Goal: Task Accomplishment & Management: Complete application form

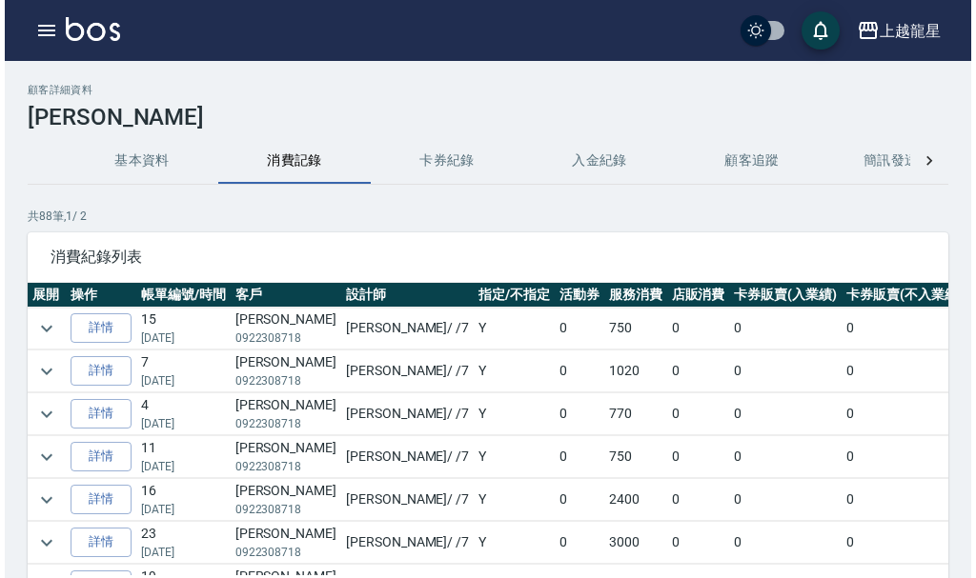
scroll to position [572, 0]
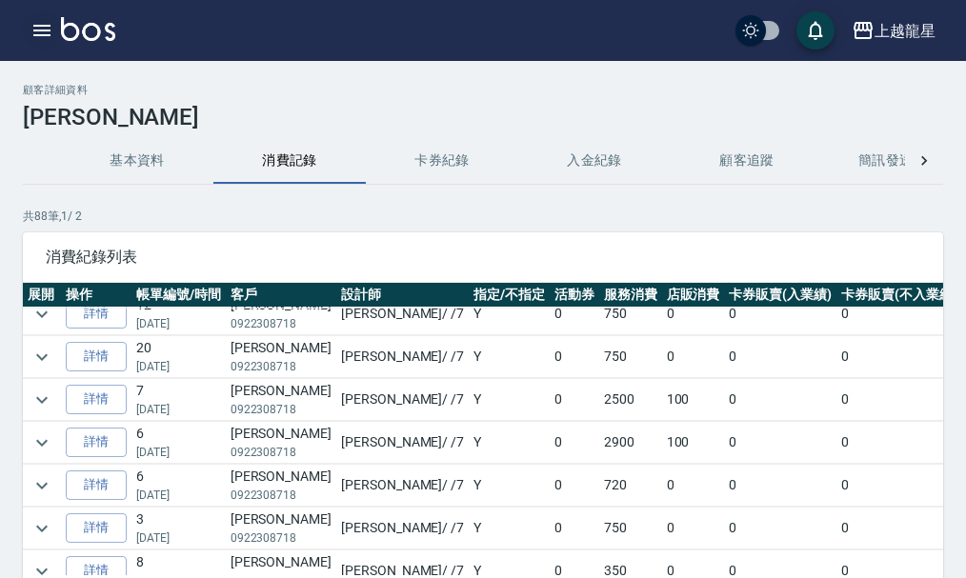
click at [39, 30] on icon "button" at bounding box center [41, 30] width 17 height 11
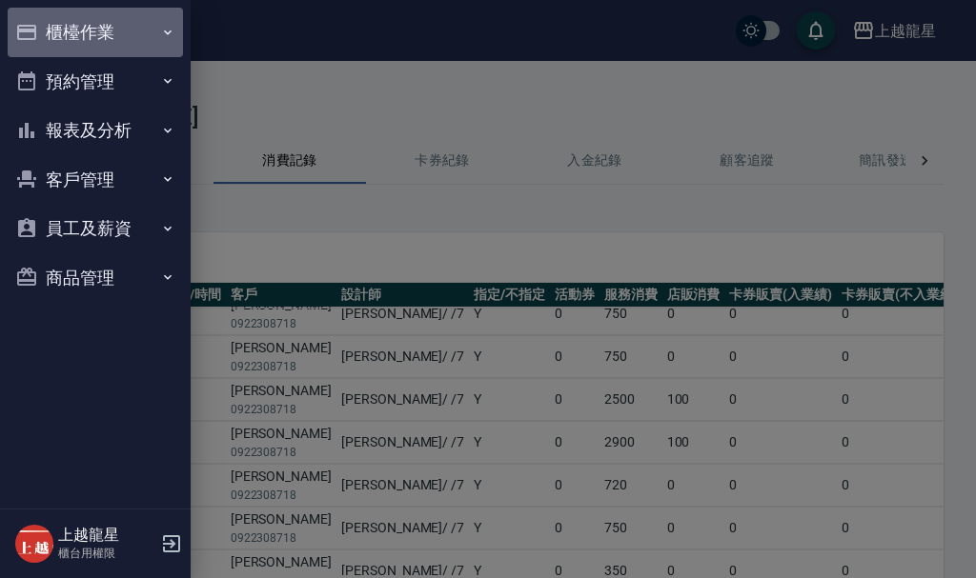
click at [84, 17] on button "櫃檯作業" at bounding box center [95, 33] width 175 height 50
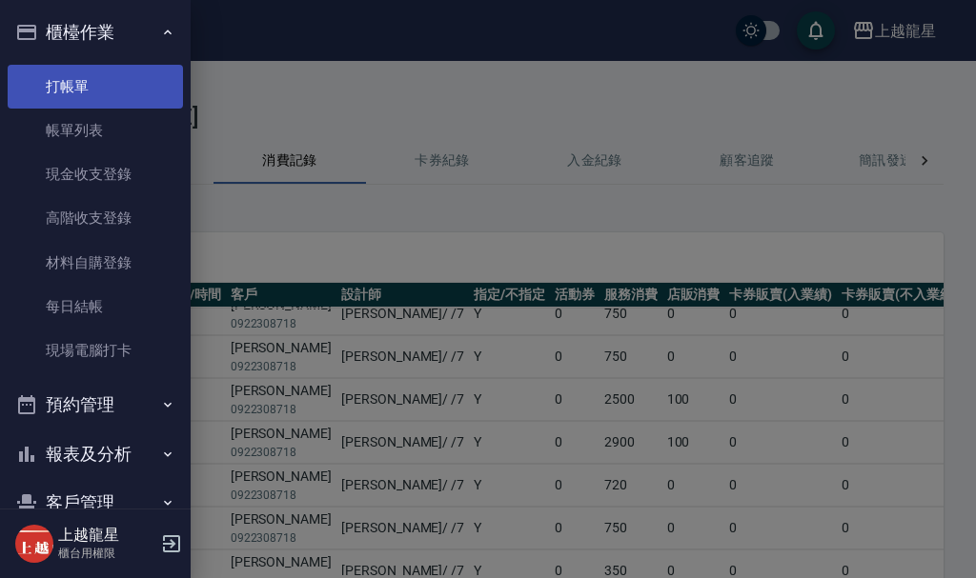
click at [93, 79] on link "打帳單" at bounding box center [95, 87] width 175 height 44
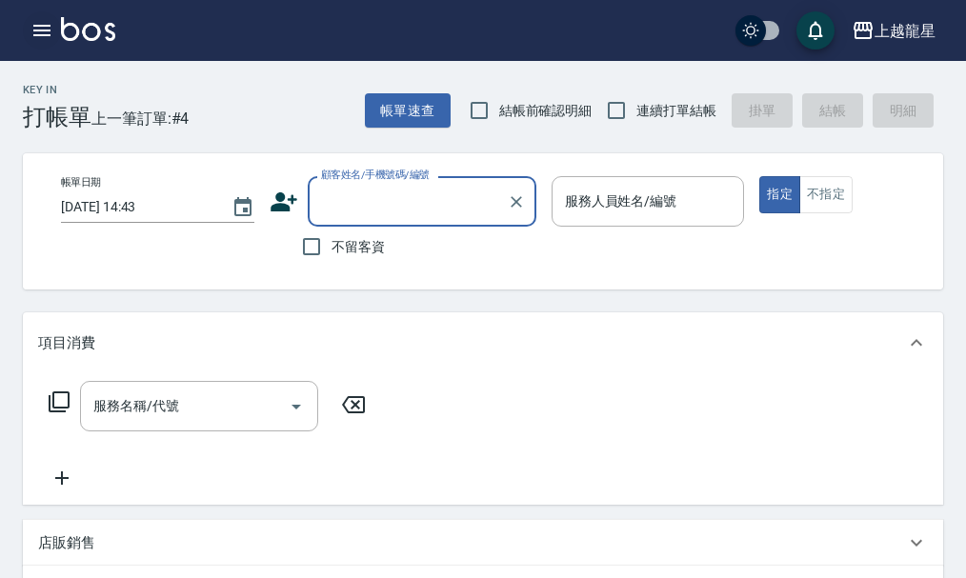
click at [43, 32] on icon "button" at bounding box center [41, 30] width 23 height 23
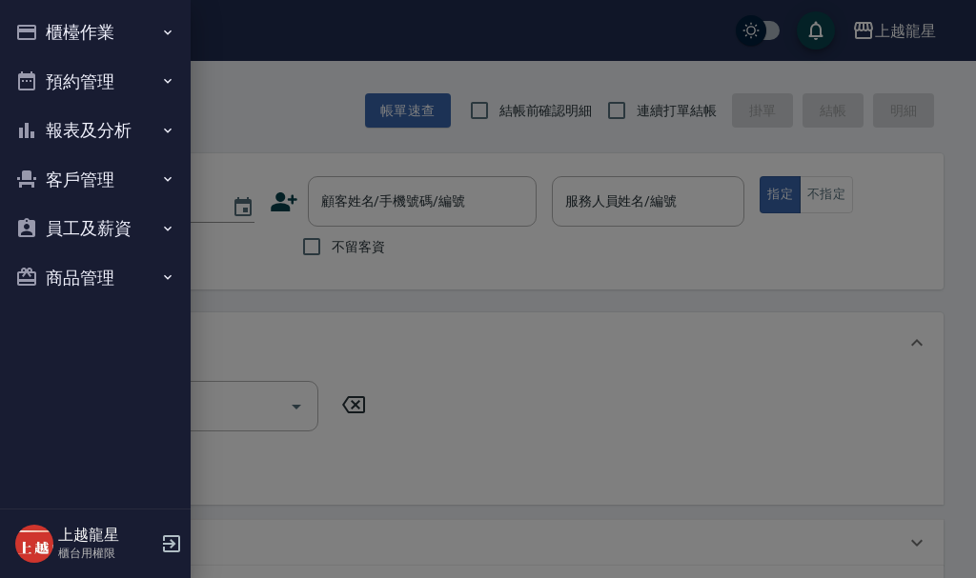
click at [457, 205] on div at bounding box center [488, 289] width 976 height 578
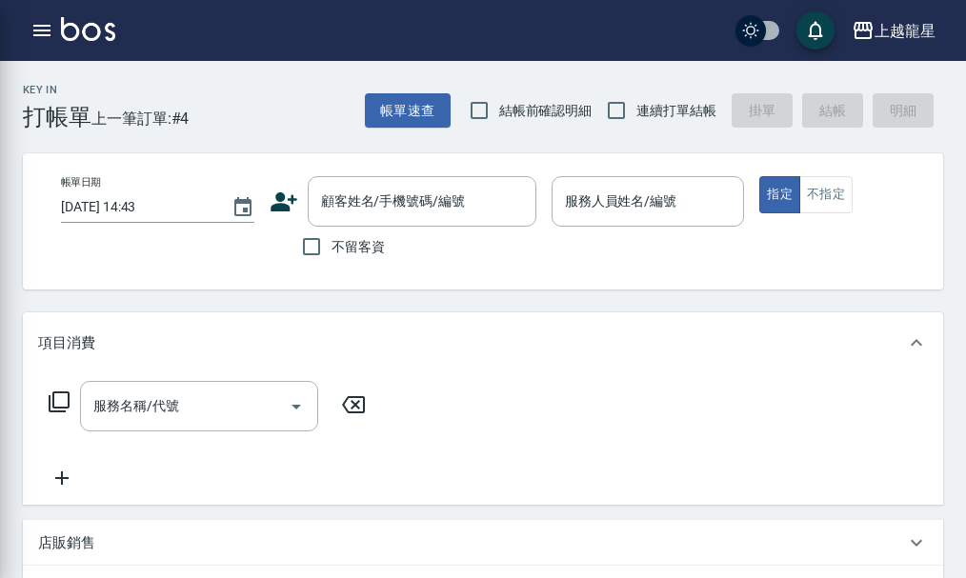
click at [446, 197] on input "顧客姓名/手機號碼/編號" at bounding box center [407, 201] width 183 height 33
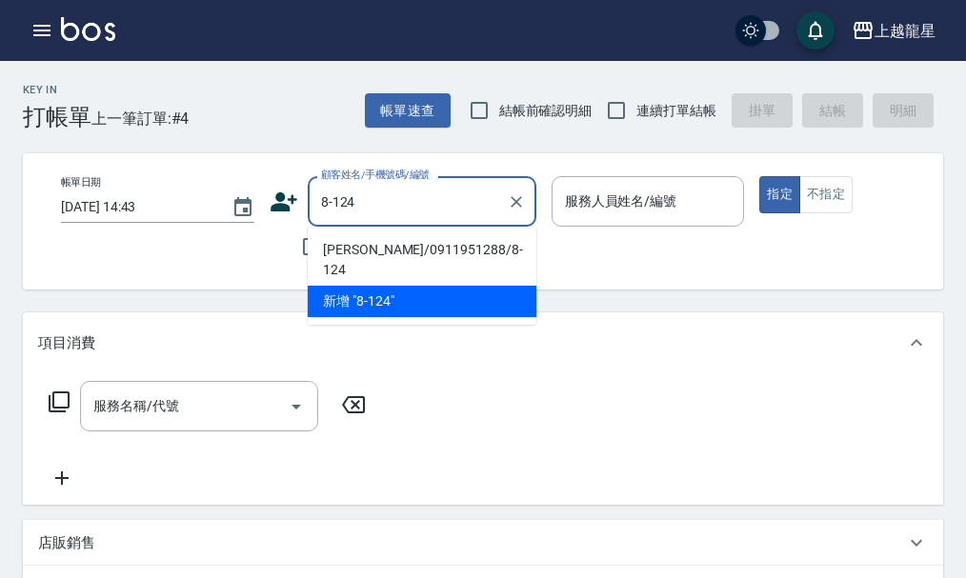
click at [403, 255] on li "[PERSON_NAME]/0911951288/8-124" at bounding box center [422, 259] width 229 height 51
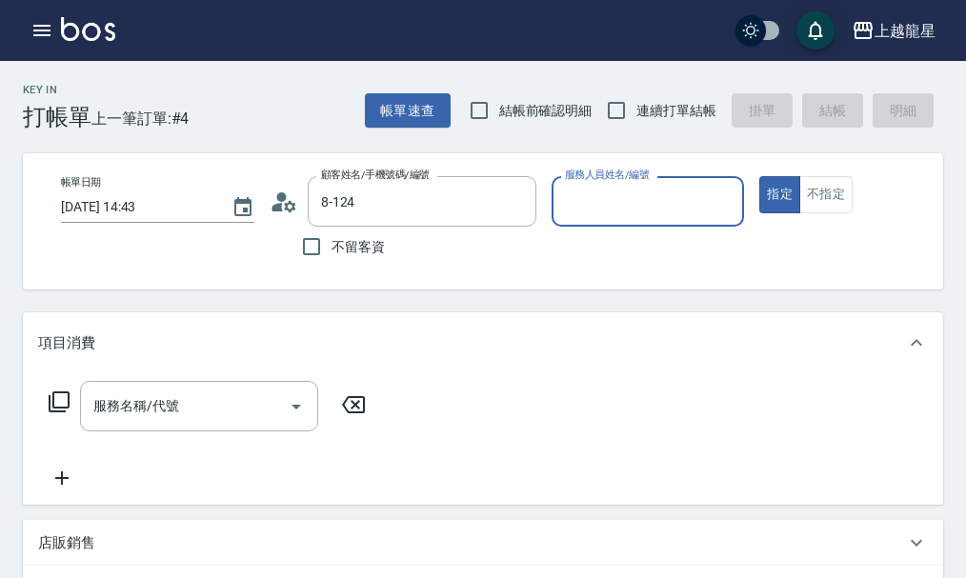
type input "[PERSON_NAME]/0911951288/8-124"
type input "處長-L"
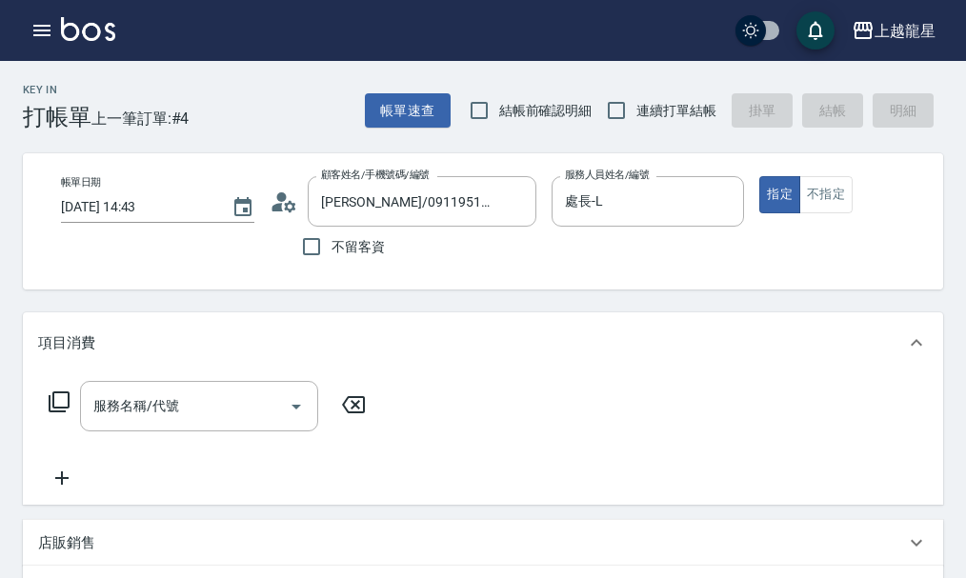
click at [295, 211] on icon at bounding box center [284, 202] width 29 height 29
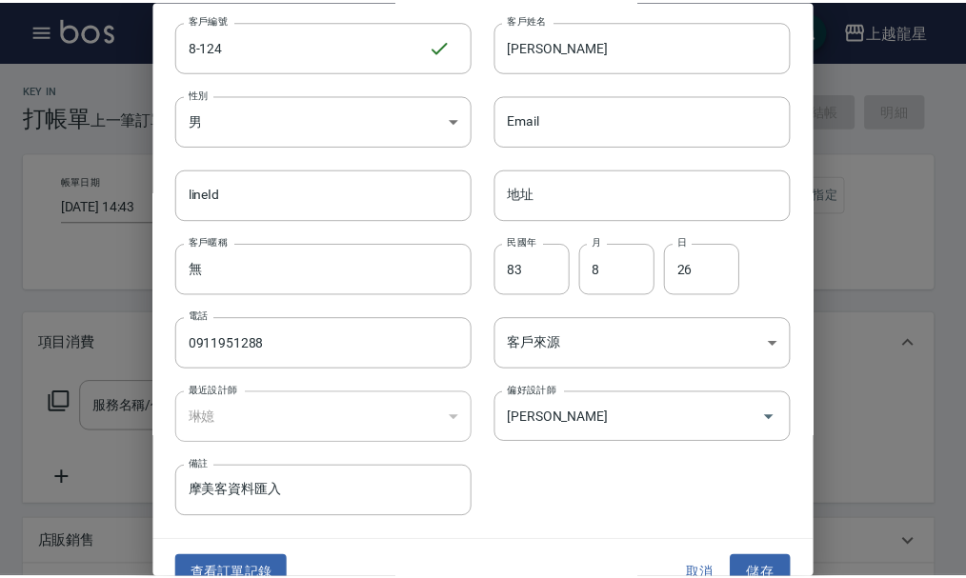
scroll to position [82, 0]
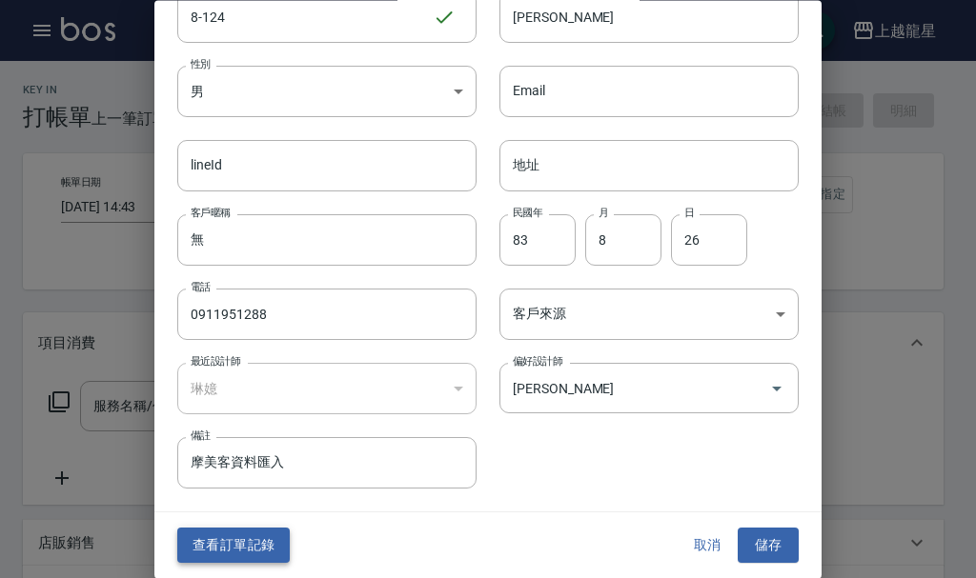
click at [255, 534] on button "查看訂單記錄" at bounding box center [233, 546] width 112 height 35
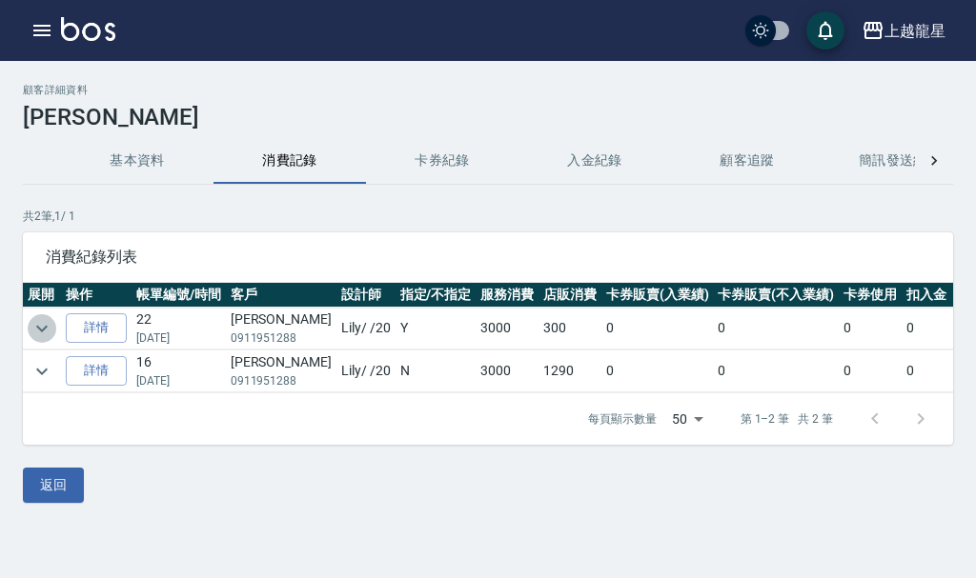
click at [31, 323] on icon "expand row" at bounding box center [41, 328] width 23 height 23
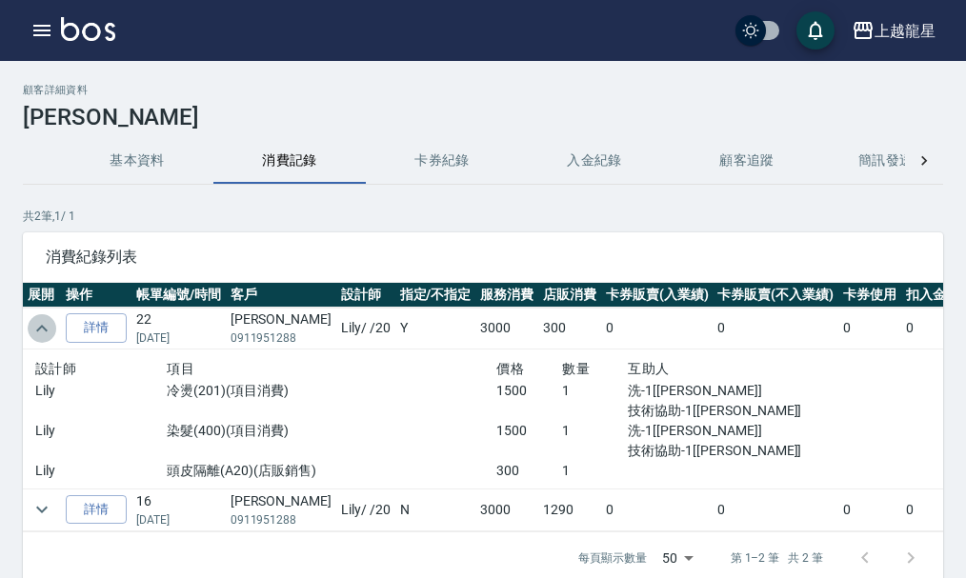
click at [44, 323] on icon "expand row" at bounding box center [41, 328] width 23 height 23
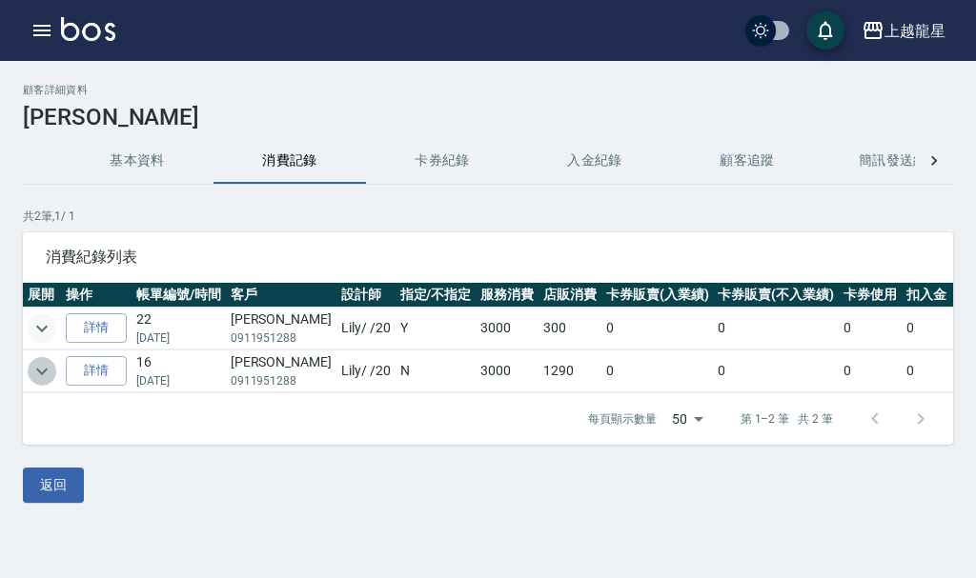
click at [45, 367] on icon "expand row" at bounding box center [41, 371] width 23 height 23
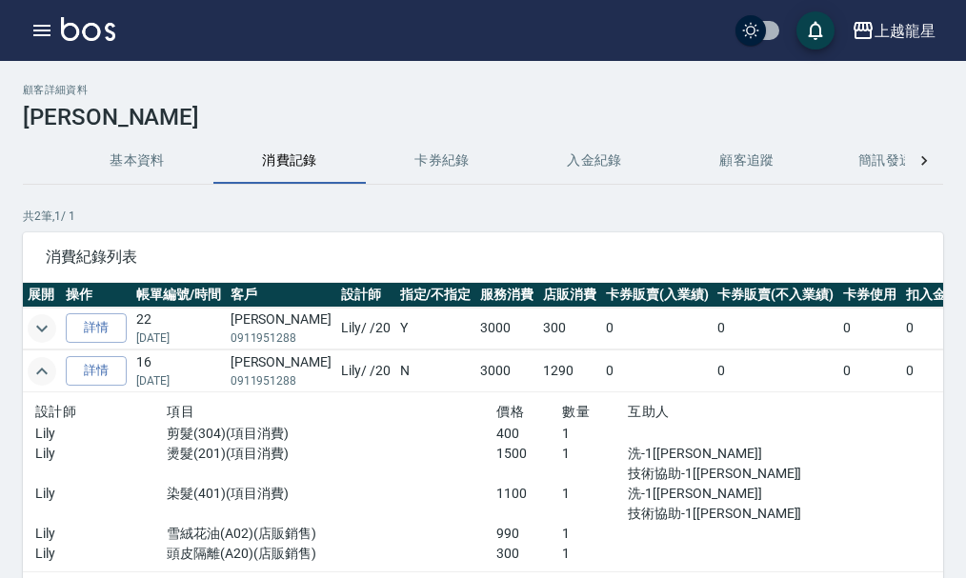
scroll to position [11, 0]
click at [38, 364] on icon "expand row" at bounding box center [41, 371] width 23 height 23
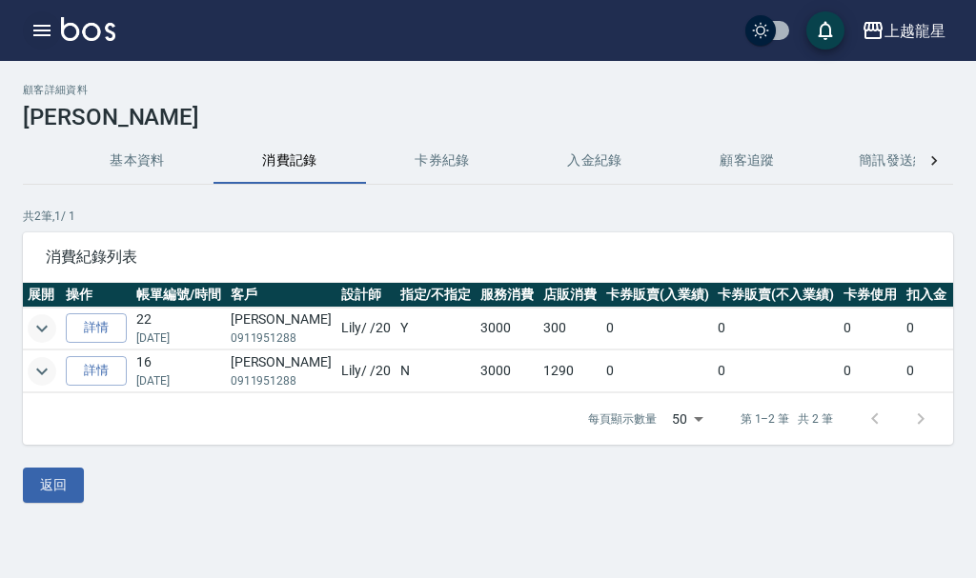
click at [25, 26] on button "button" at bounding box center [42, 30] width 38 height 38
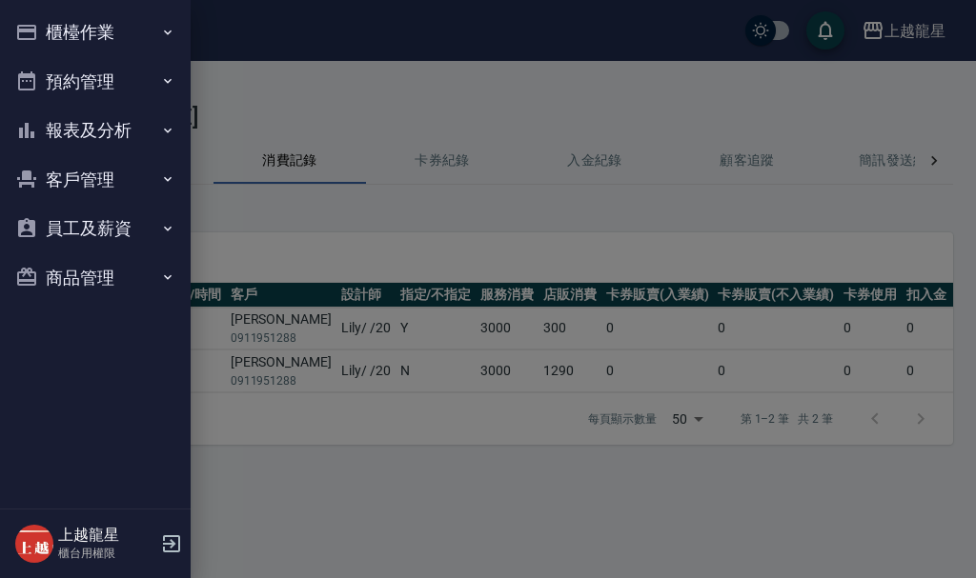
click at [87, 32] on button "櫃檯作業" at bounding box center [95, 33] width 175 height 50
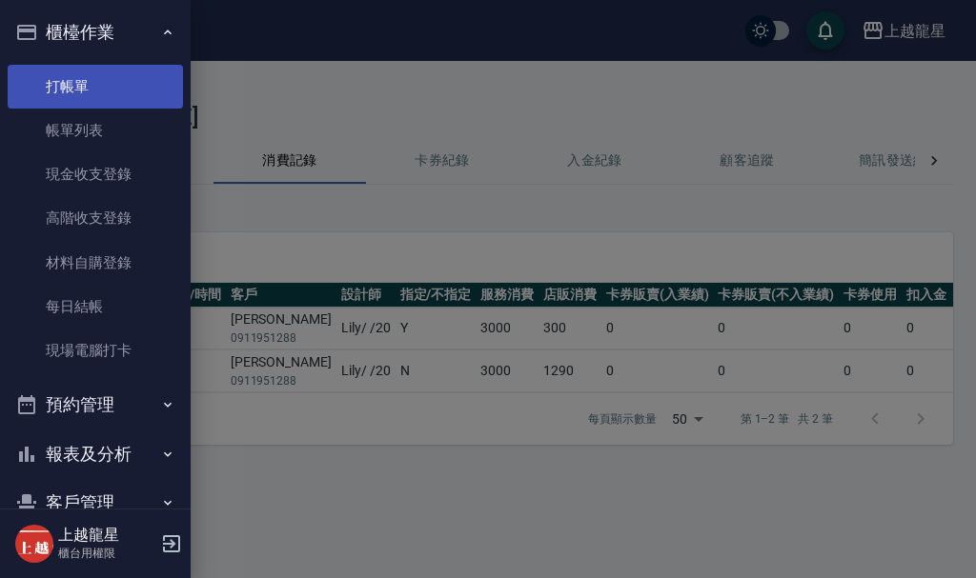
click at [77, 90] on link "打帳單" at bounding box center [95, 87] width 175 height 44
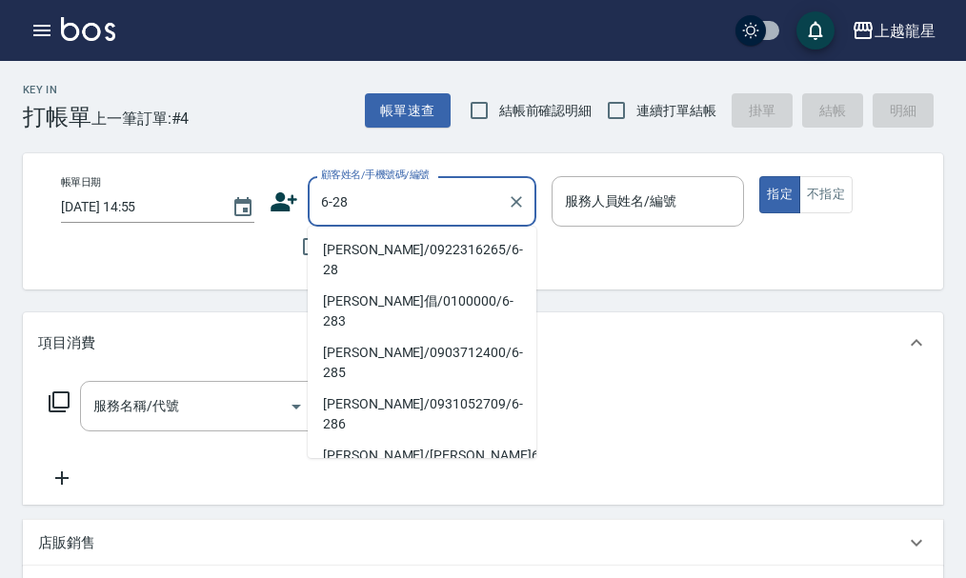
click at [353, 256] on li "[PERSON_NAME]/0922316265/6-28" at bounding box center [422, 259] width 229 height 51
type input "[PERSON_NAME]/0922316265/6-28"
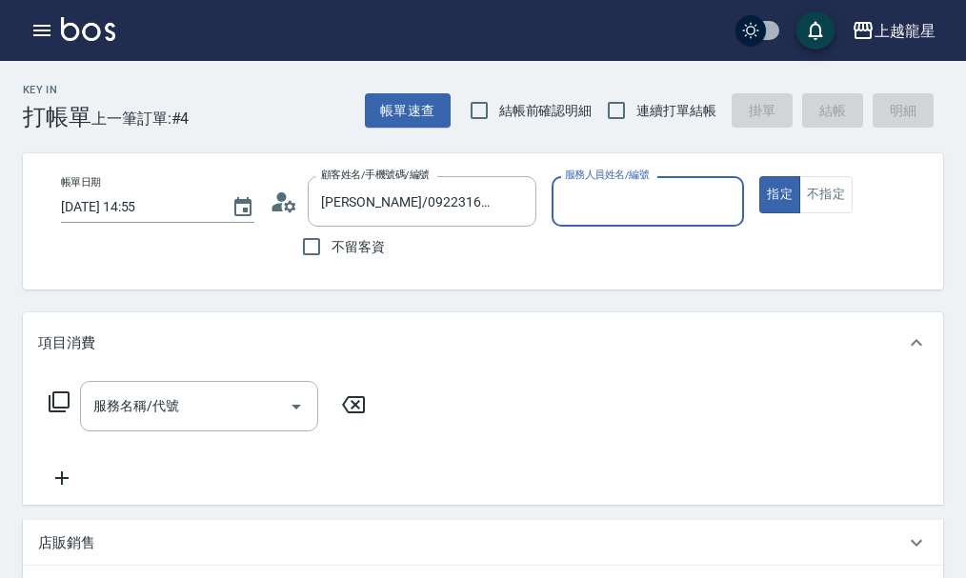
type input "雅君-7"
click at [513, 206] on icon "Clear" at bounding box center [516, 201] width 11 height 11
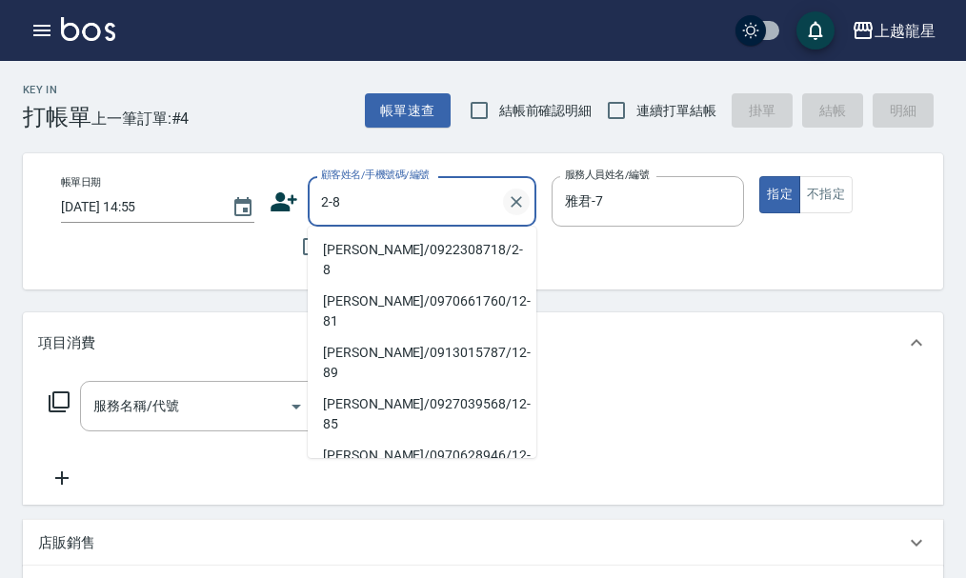
type input "[PERSON_NAME]/0922308718/2-8"
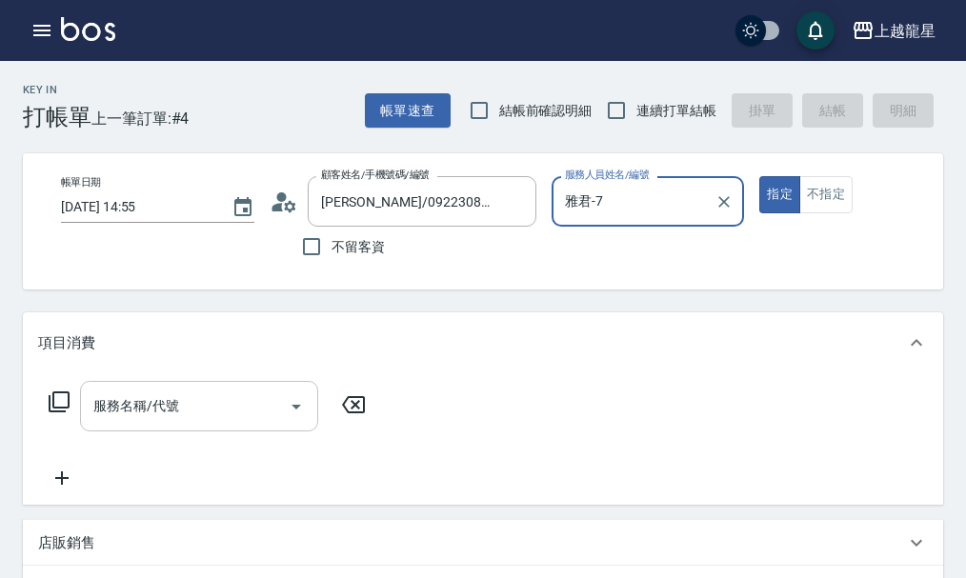
click at [141, 422] on div "服務名稱/代號 服務名稱/代號" at bounding box center [199, 406] width 238 height 50
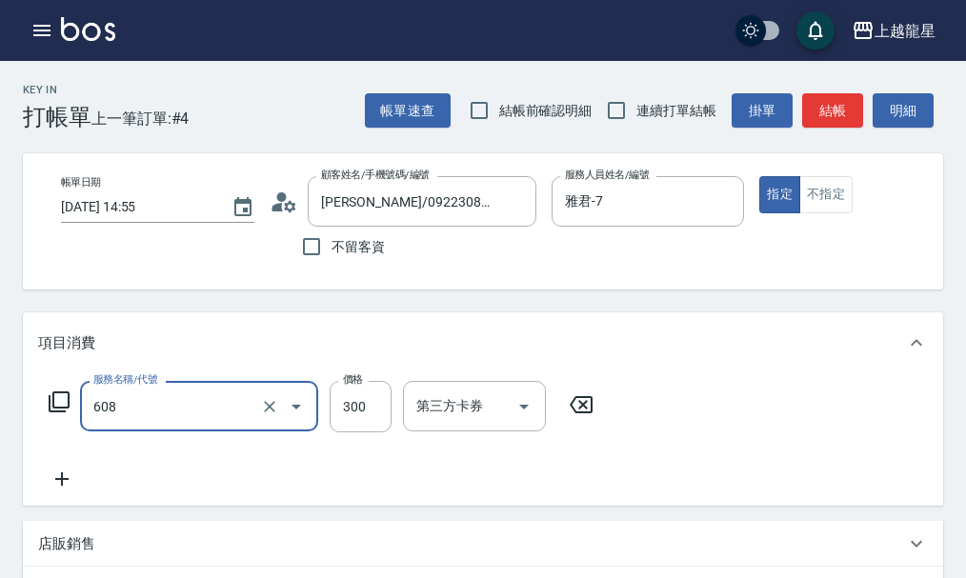
type input "頭皮隔離(608)"
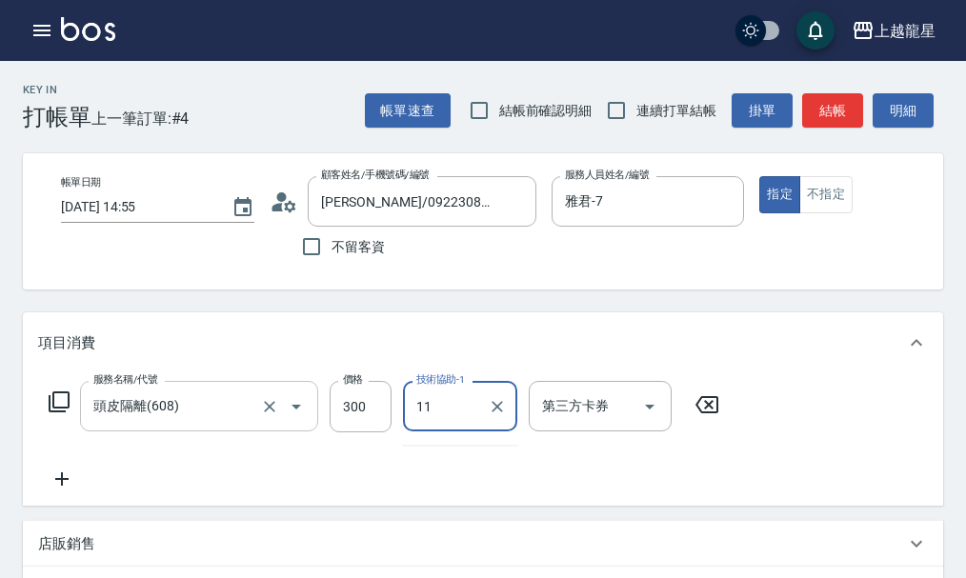
type input "[PERSON_NAME]-11"
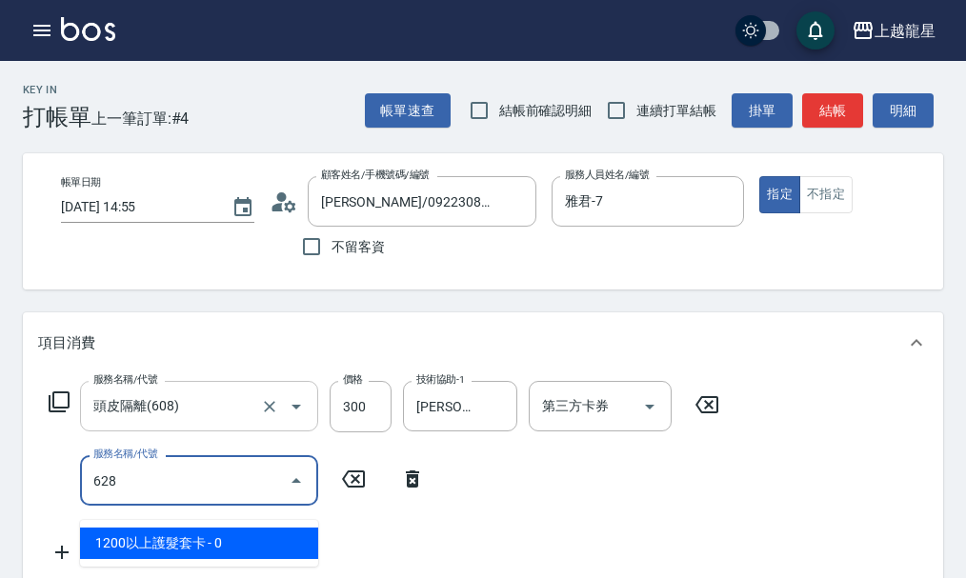
type input "1200以上護髮套卡(628)"
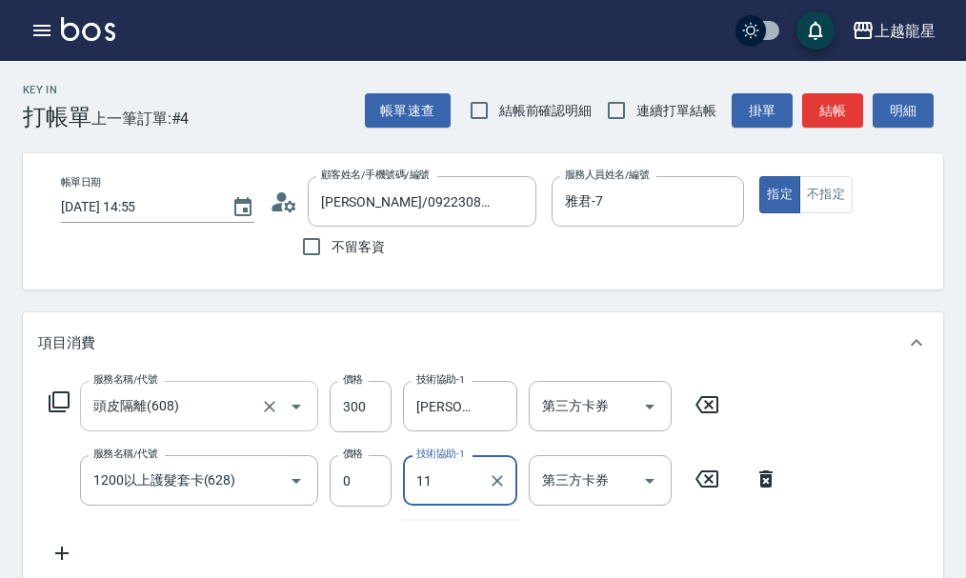
type input "[PERSON_NAME]-11"
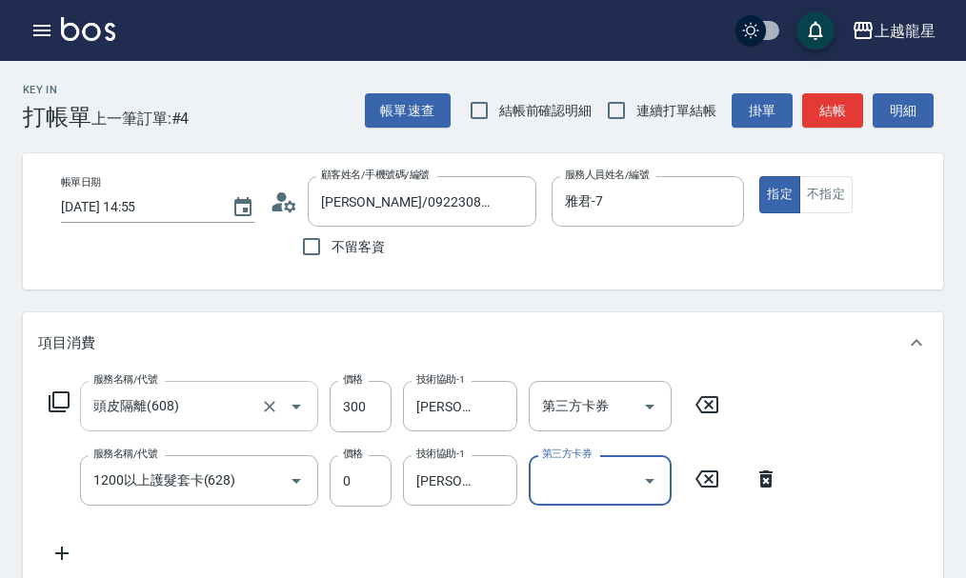
scroll to position [9, 0]
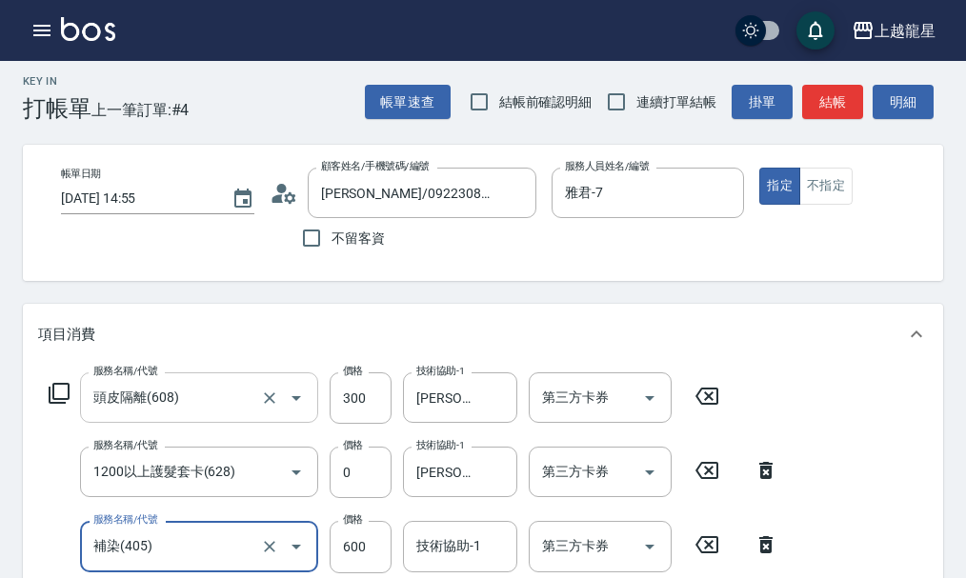
type input "補染(405)"
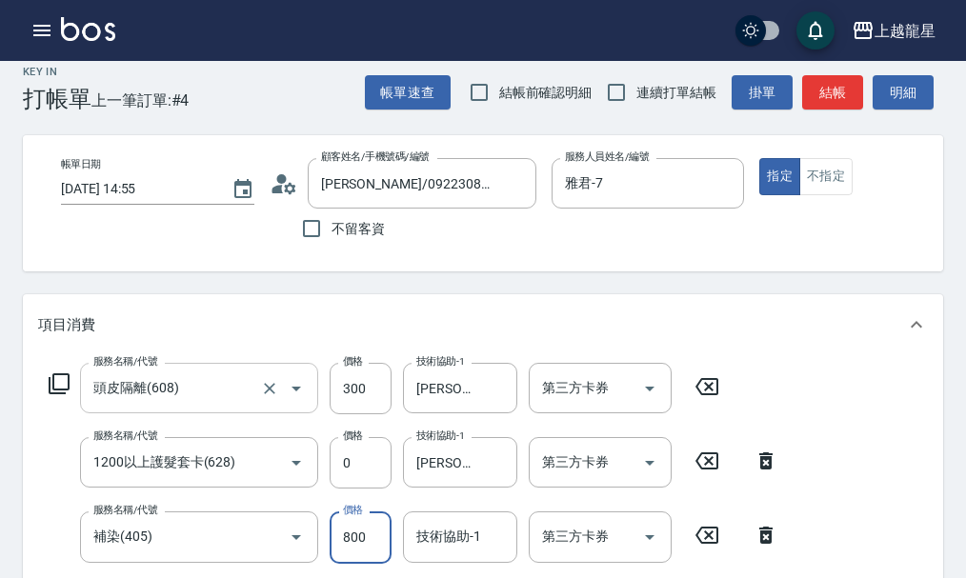
type input "800"
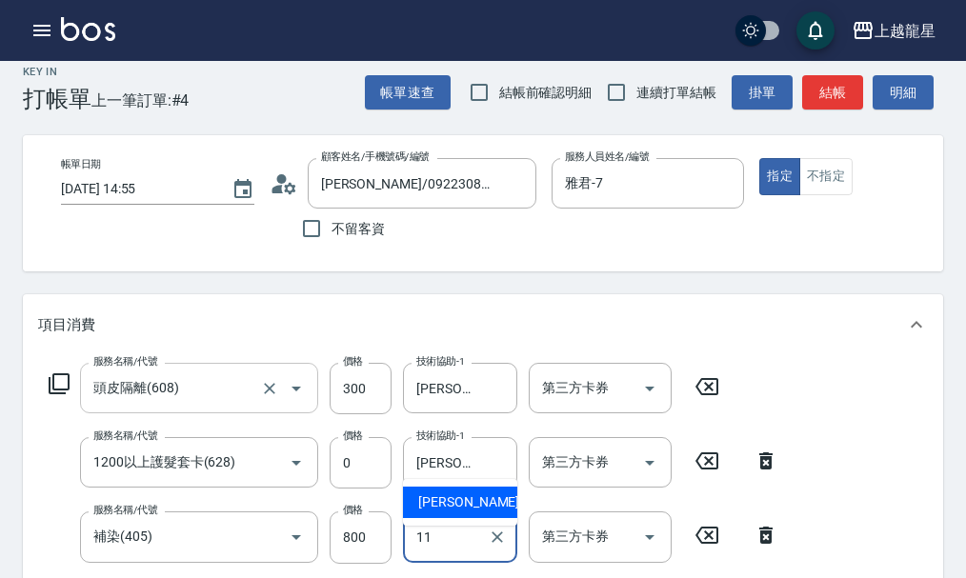
type input "[PERSON_NAME]-11"
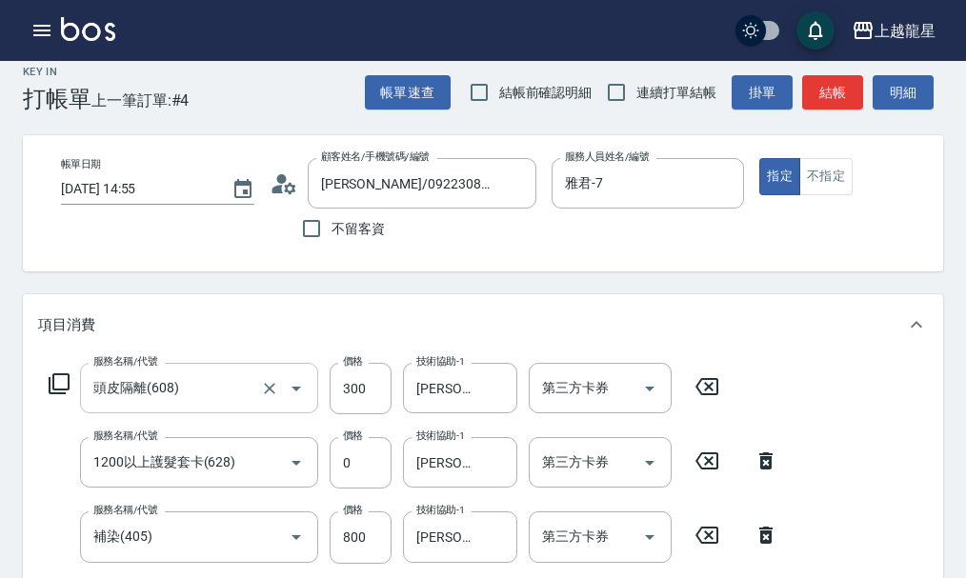
scroll to position [355, 0]
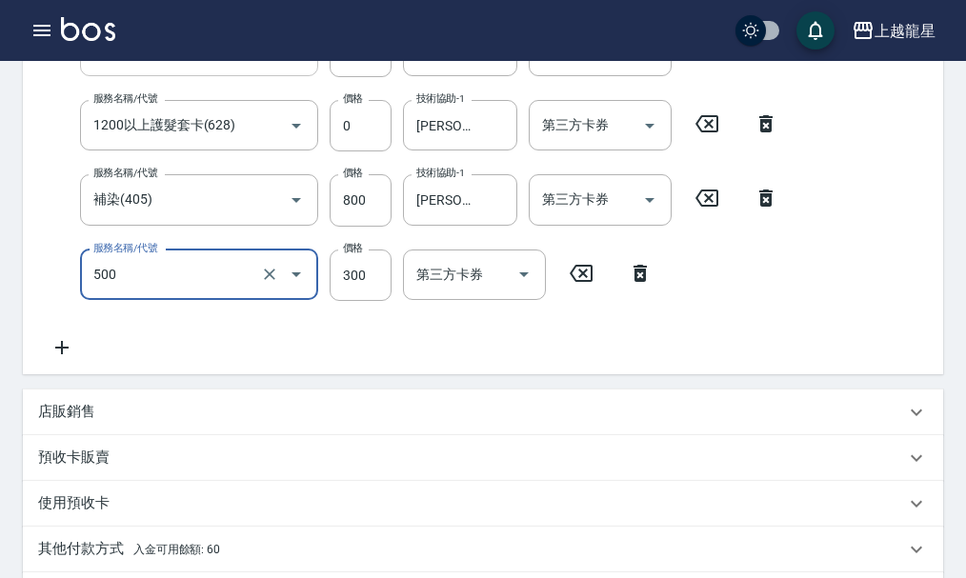
type input "一般洗髮(500)"
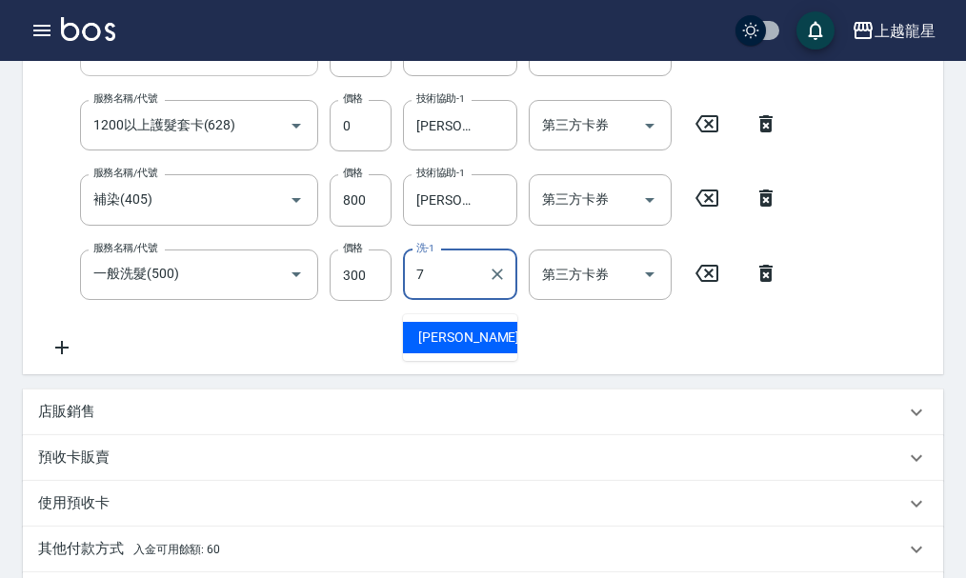
type input "雅君-7"
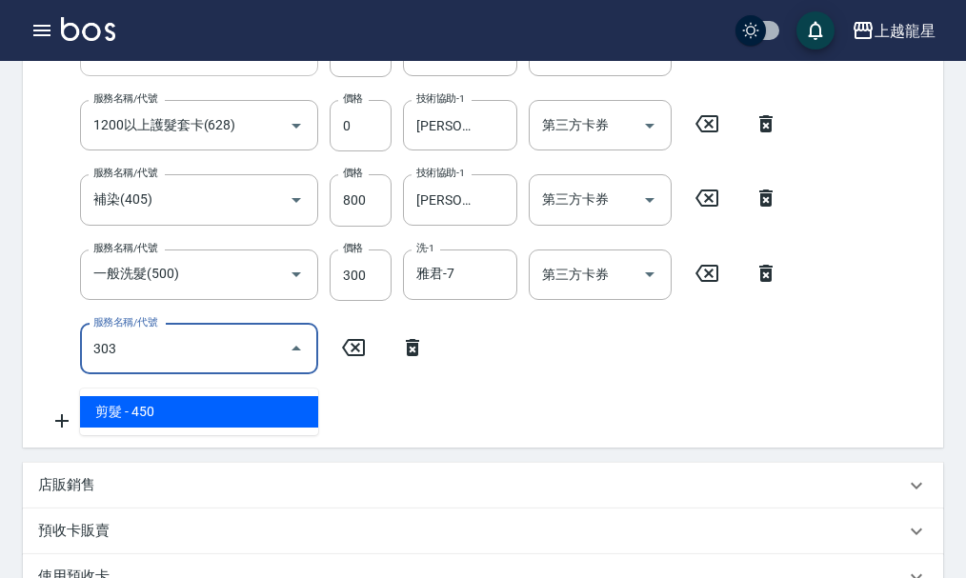
type input "剪髮(303)"
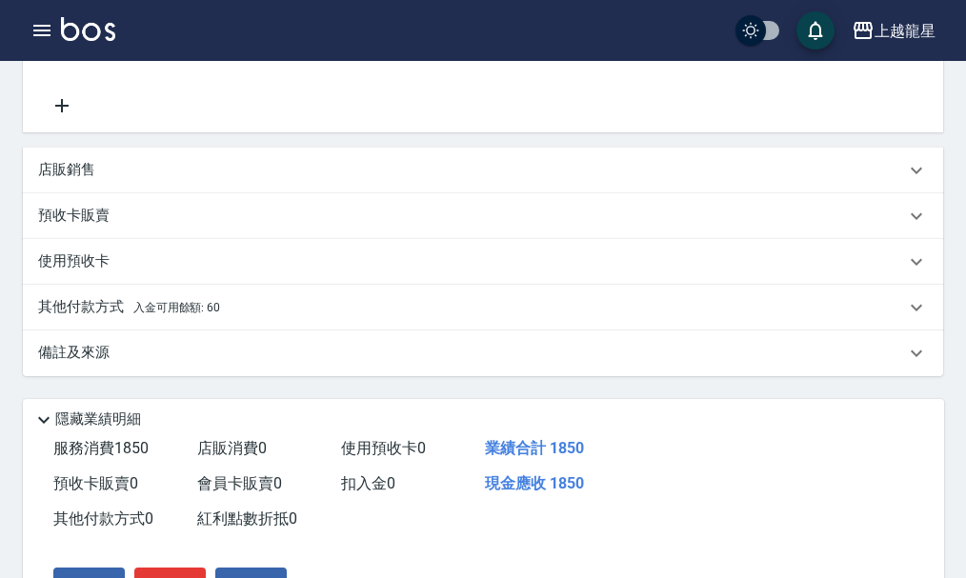
scroll to position [705, 0]
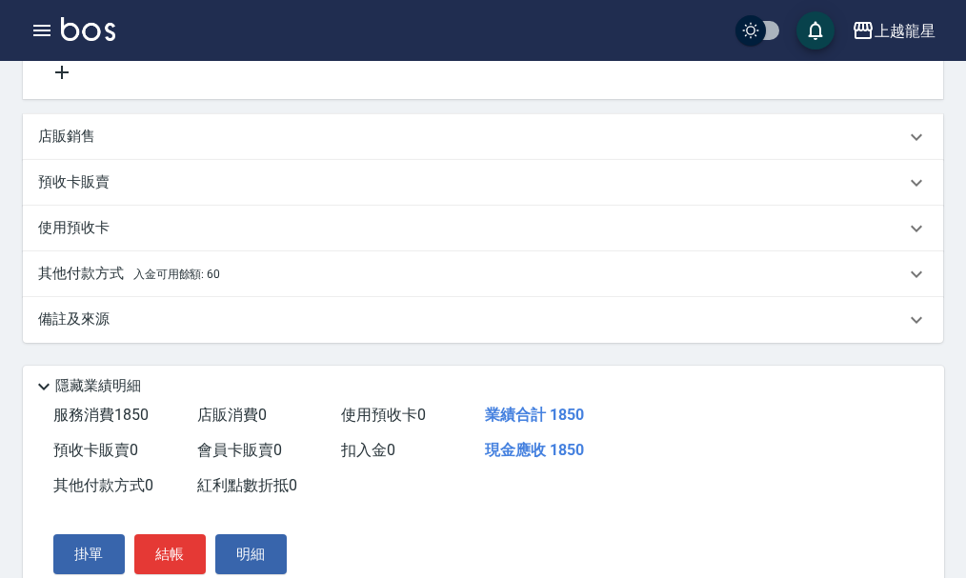
click at [158, 281] on span "入金可用餘額: 60" at bounding box center [177, 274] width 88 height 13
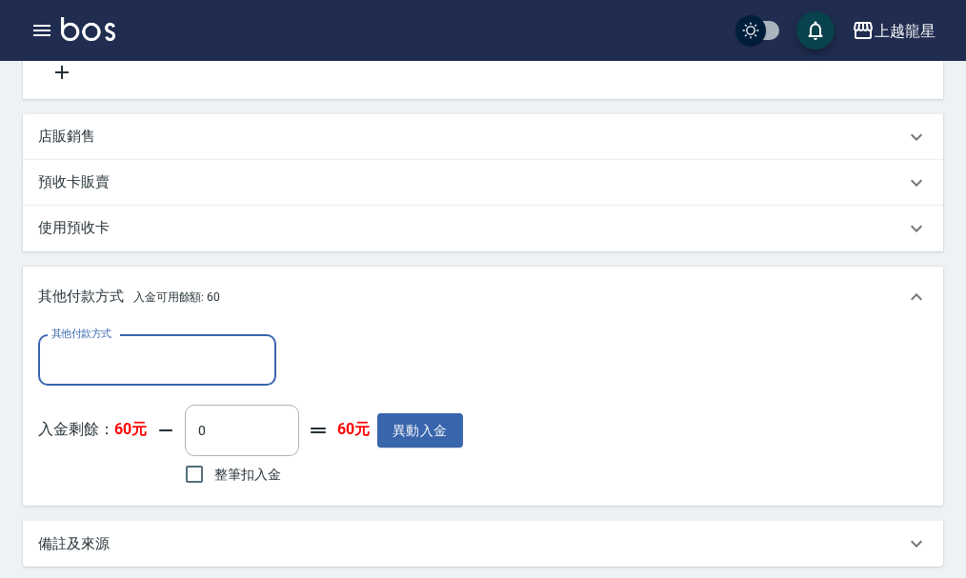
scroll to position [0, 0]
click at [232, 485] on span "整筆扣入金" at bounding box center [247, 475] width 67 height 20
click at [214, 493] on input "整筆扣入金" at bounding box center [194, 474] width 40 height 40
checkbox input "true"
type input "60"
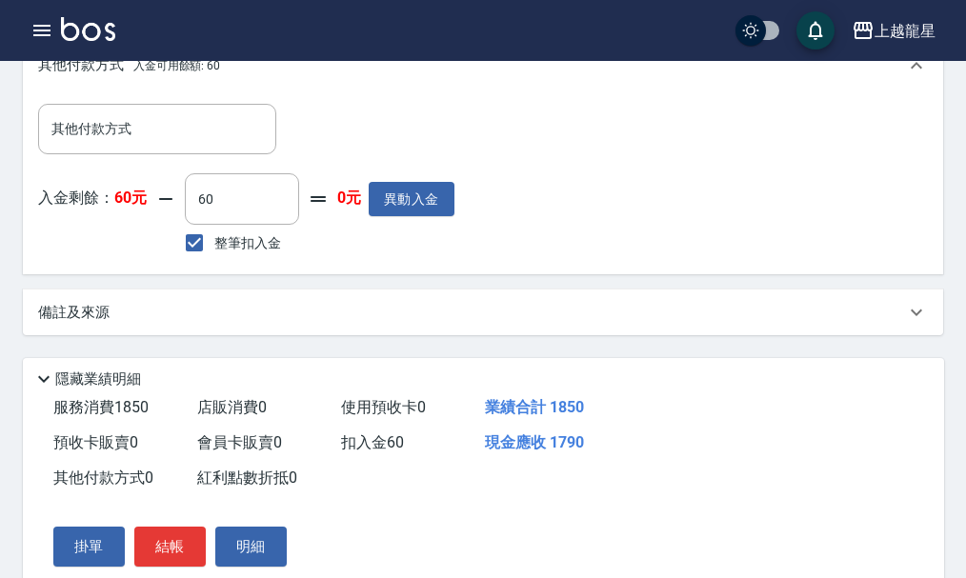
scroll to position [834, 0]
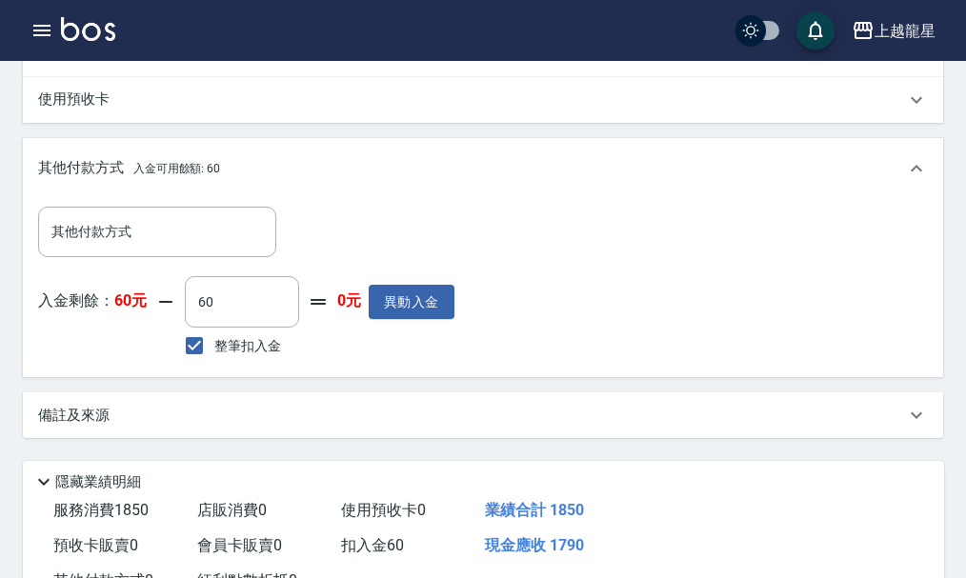
click at [101, 418] on div "備註及來源" at bounding box center [483, 416] width 920 height 46
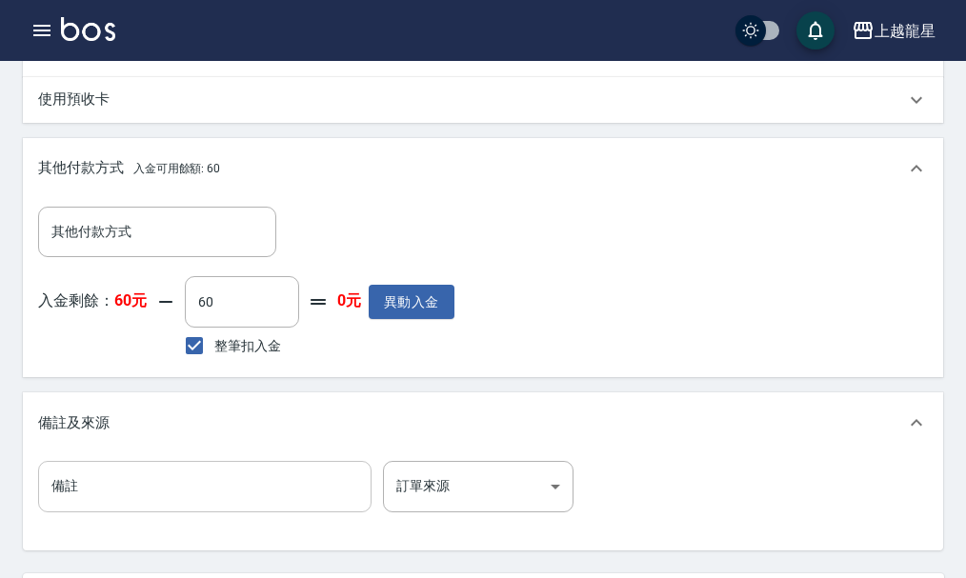
click at [127, 485] on input "備註" at bounding box center [204, 486] width 333 height 51
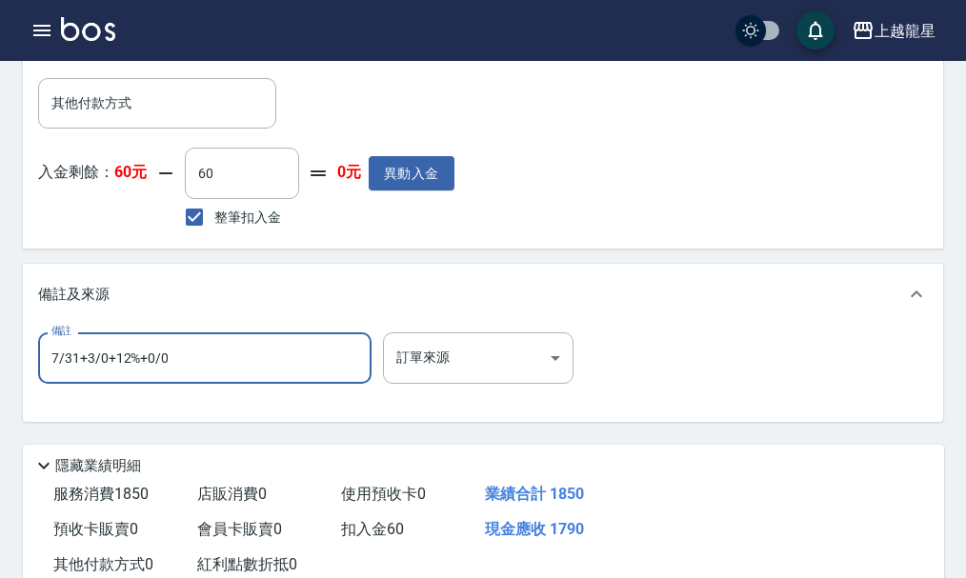
scroll to position [1137, 0]
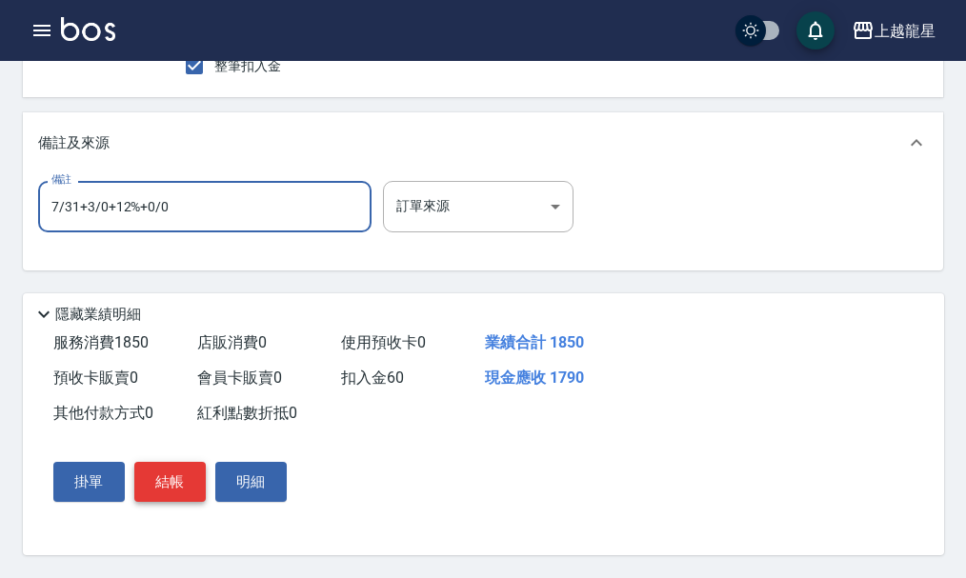
type input "7/31+3/0+12%+0/0"
click at [161, 489] on button "結帳" at bounding box center [169, 482] width 71 height 40
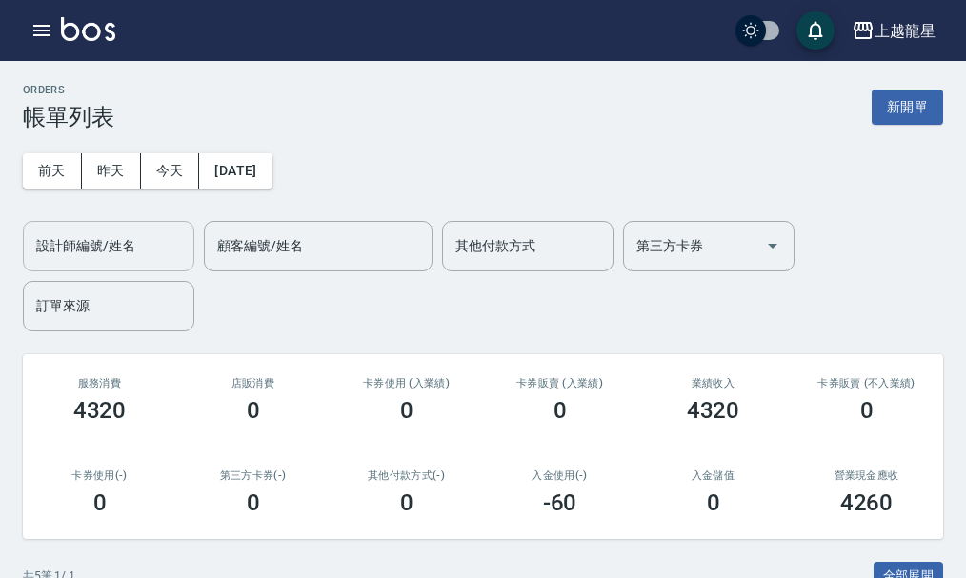
click at [146, 254] on input "設計師編號/姓名" at bounding box center [108, 246] width 154 height 33
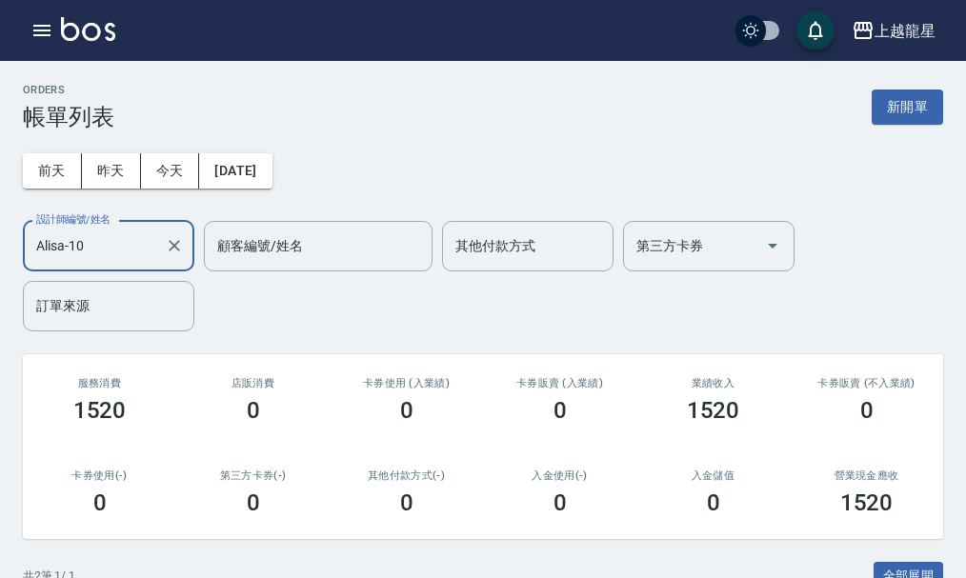
type input "Alisa-10"
click at [915, 86] on div "ORDERS 帳單列表 新開單" at bounding box center [483, 107] width 920 height 47
click at [908, 101] on button "新開單" at bounding box center [907, 107] width 71 height 35
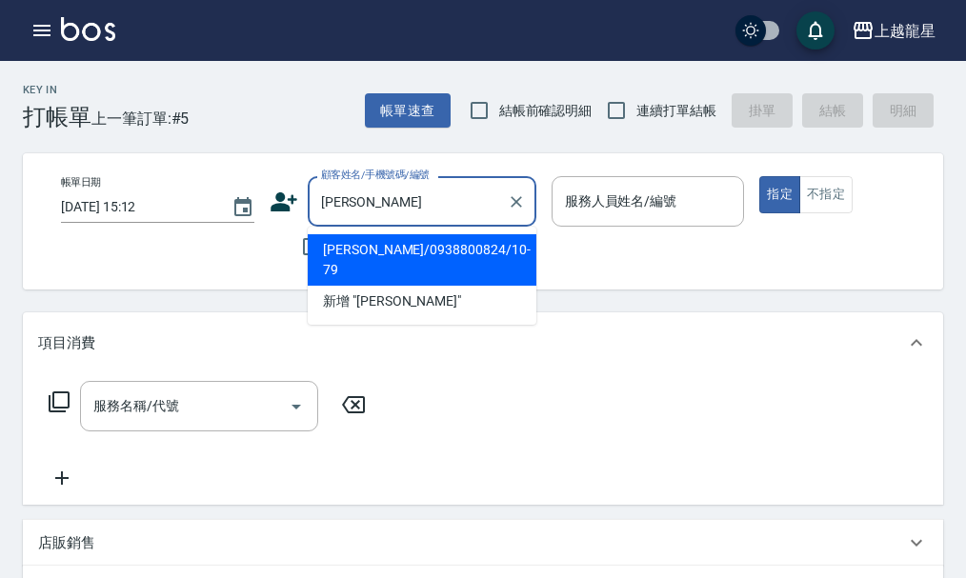
click at [358, 261] on li "[PERSON_NAME]/0938800824/10-79" at bounding box center [422, 259] width 229 height 51
type input "[PERSON_NAME]/0938800824/10-79"
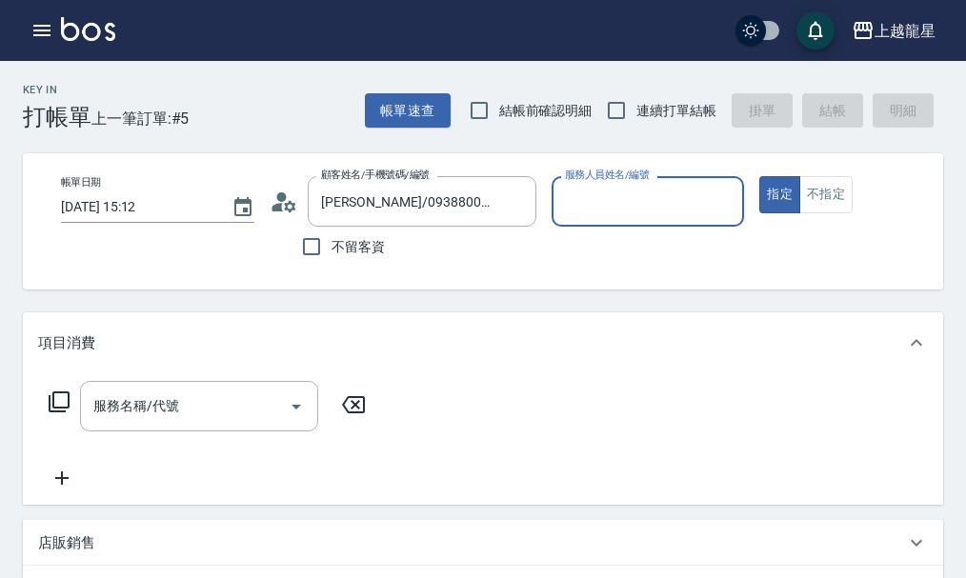
type input "Alisa-10"
click at [215, 423] on input "服務名稱/代號" at bounding box center [185, 406] width 192 height 33
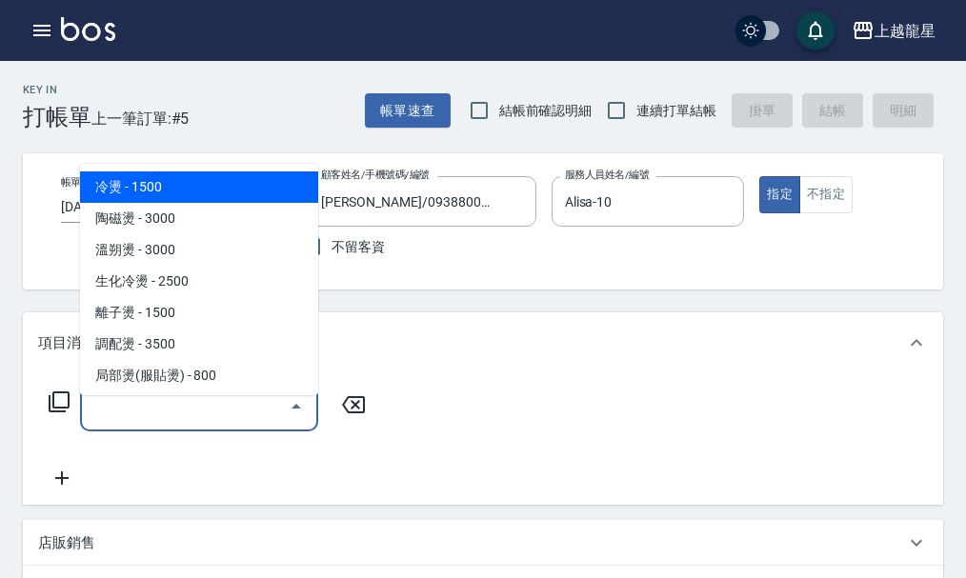
type input "5"
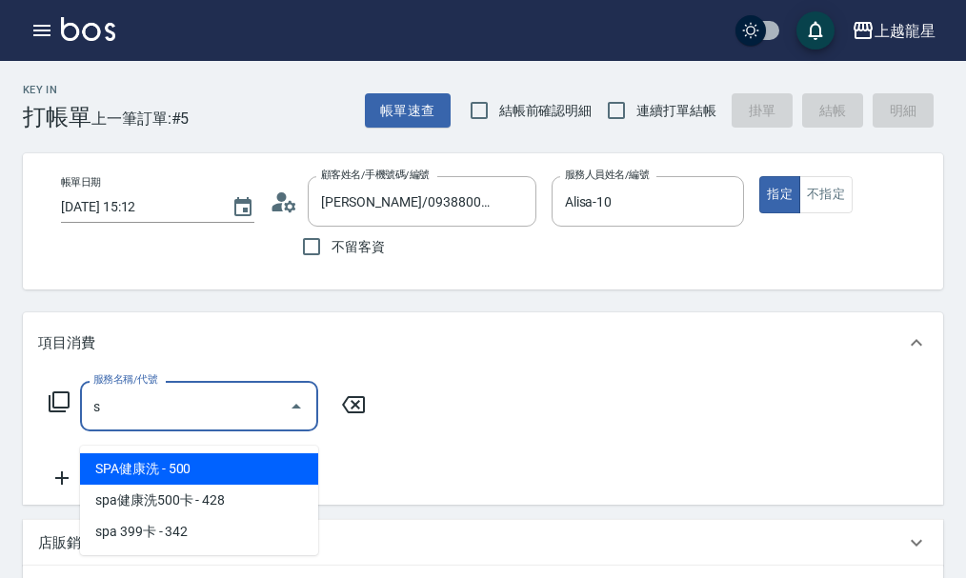
click at [243, 468] on span "SPA健康洗 - 500" at bounding box center [199, 468] width 238 height 31
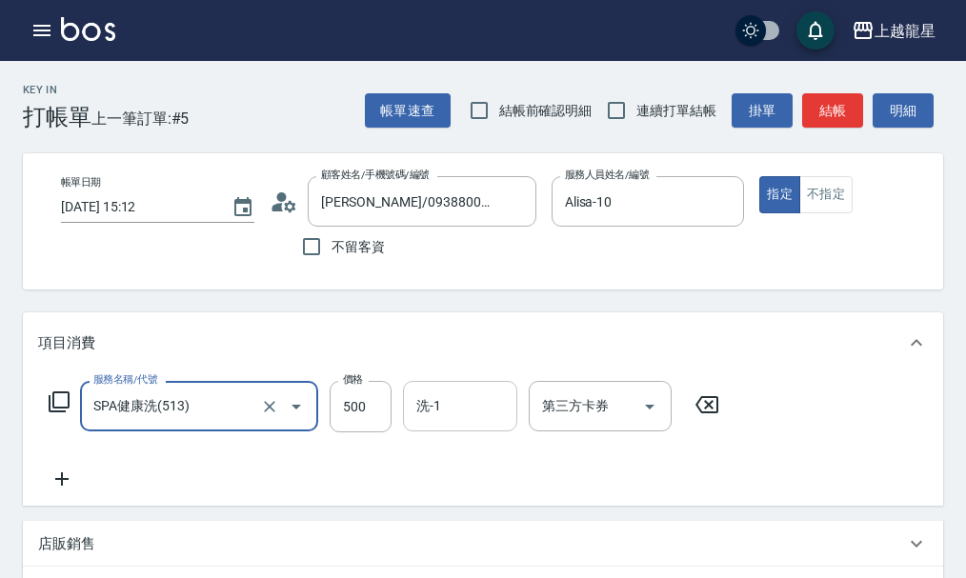
type input "SPA健康洗(513)"
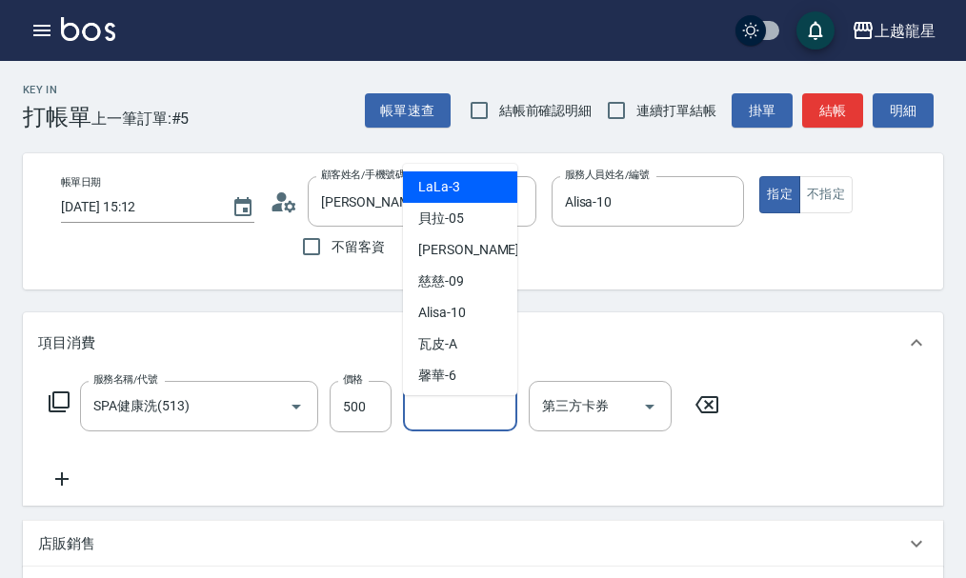
click at [429, 422] on input "洗-1" at bounding box center [460, 406] width 97 height 33
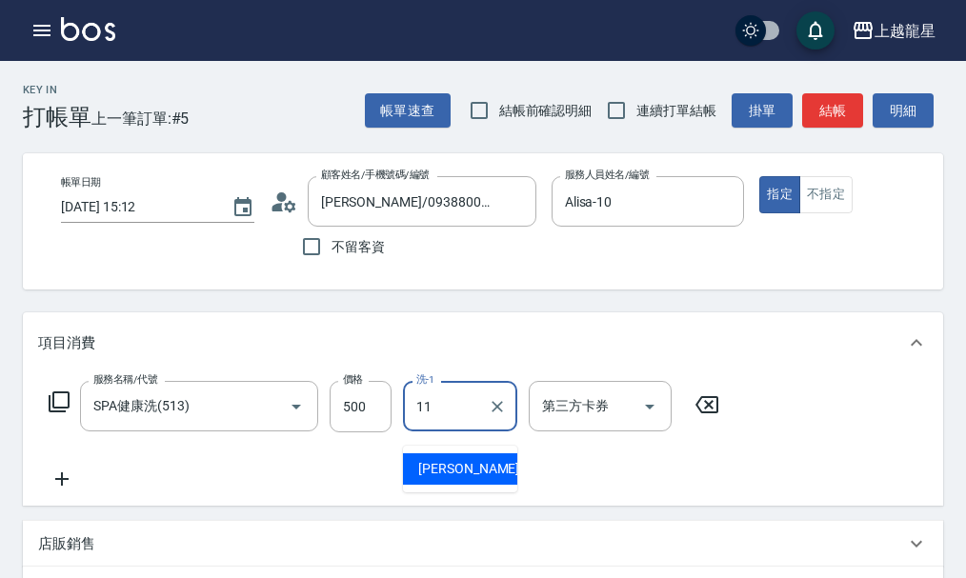
type input "[PERSON_NAME]-11"
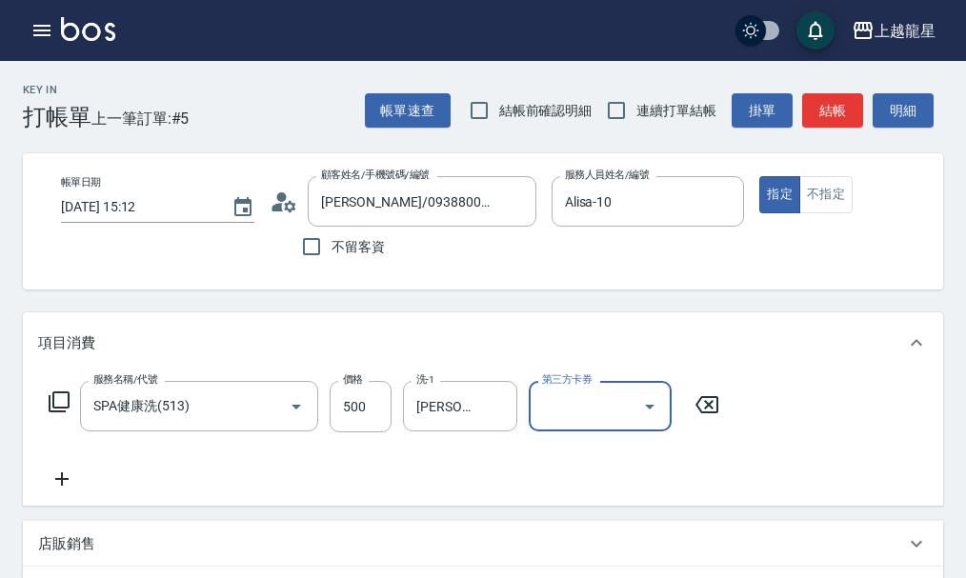
click at [64, 491] on icon at bounding box center [62, 479] width 48 height 23
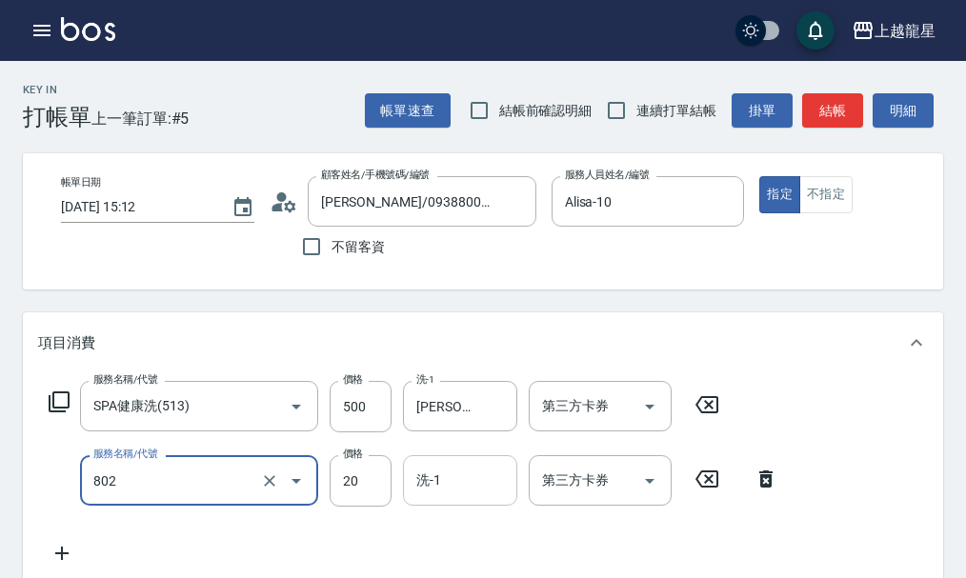
type input "[PERSON_NAME](802)"
click at [480, 493] on input "洗-1" at bounding box center [460, 480] width 97 height 33
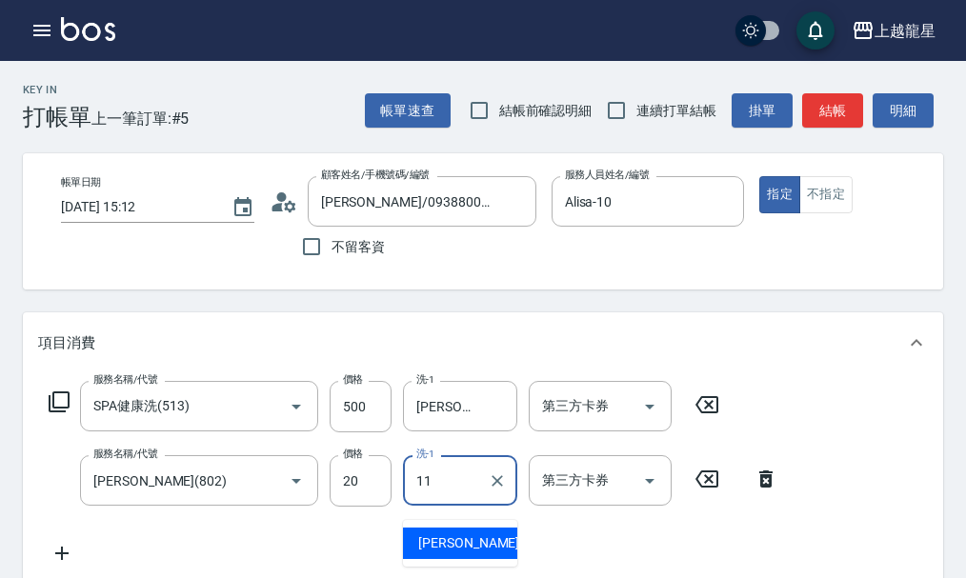
type input "[PERSON_NAME]-11"
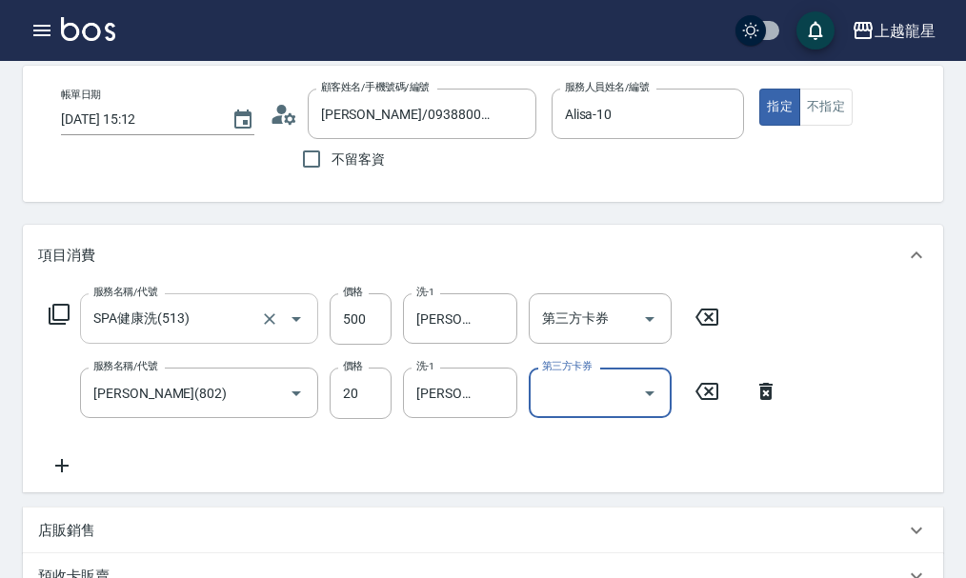
scroll to position [191, 0]
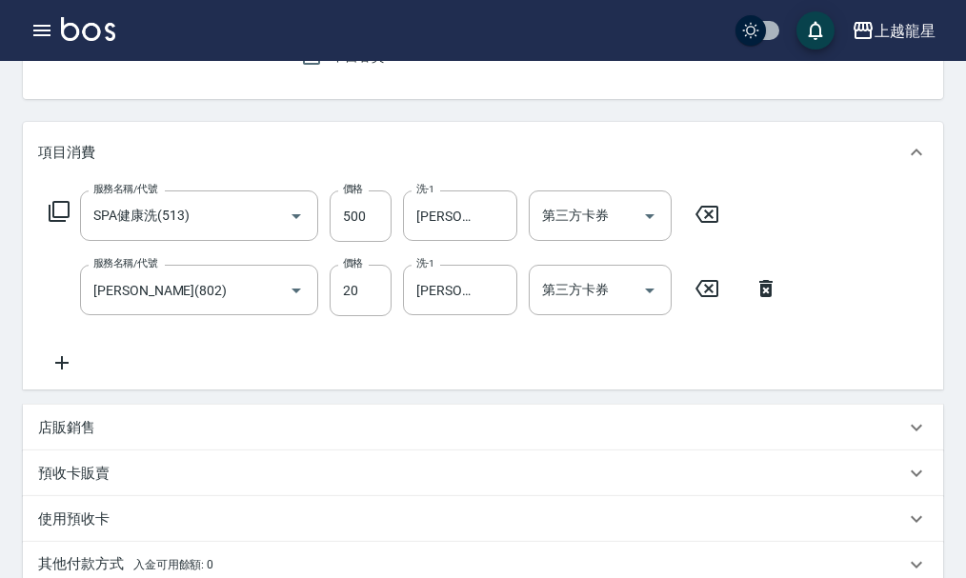
click at [69, 374] on icon at bounding box center [62, 363] width 48 height 23
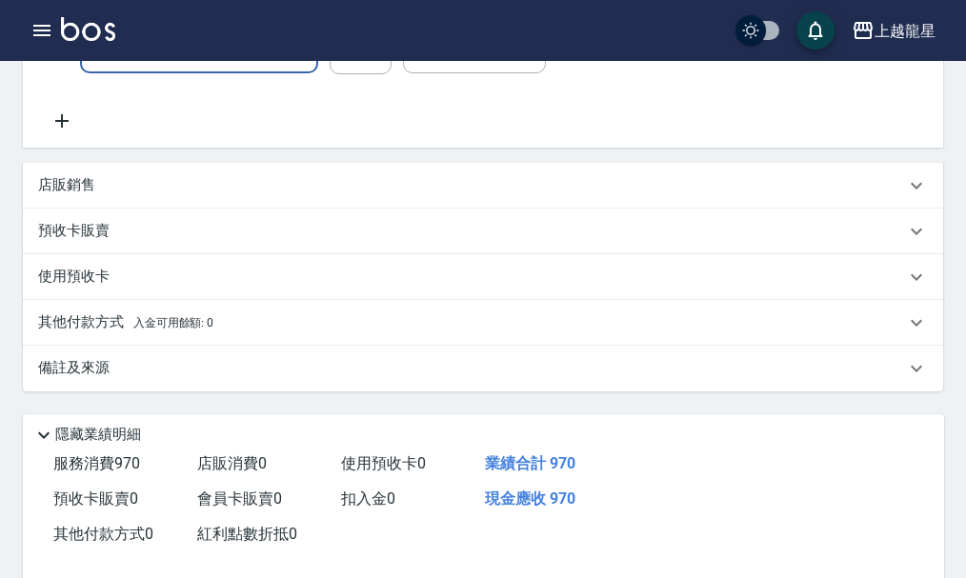
scroll to position [652, 0]
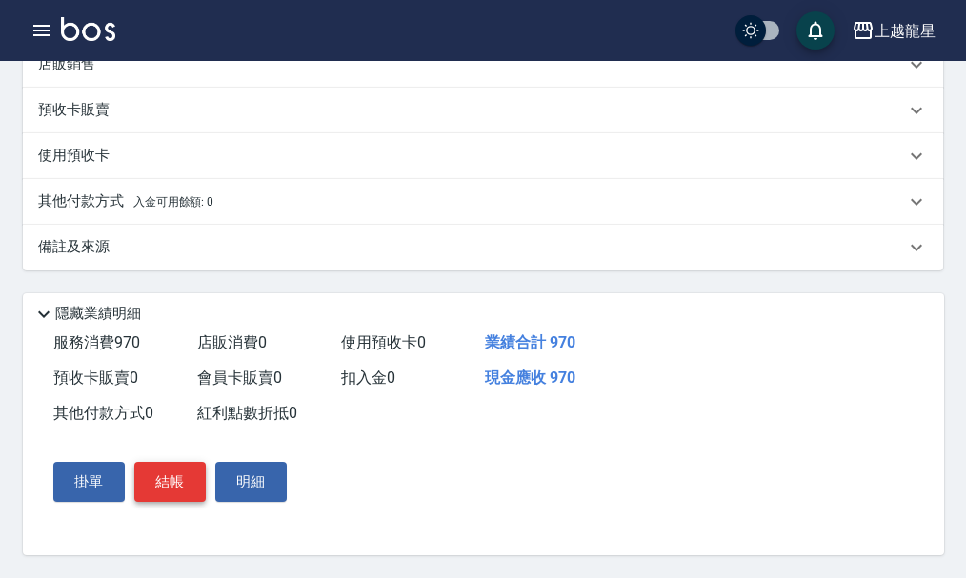
type input "剪髮(303)"
click at [192, 489] on button "結帳" at bounding box center [169, 482] width 71 height 40
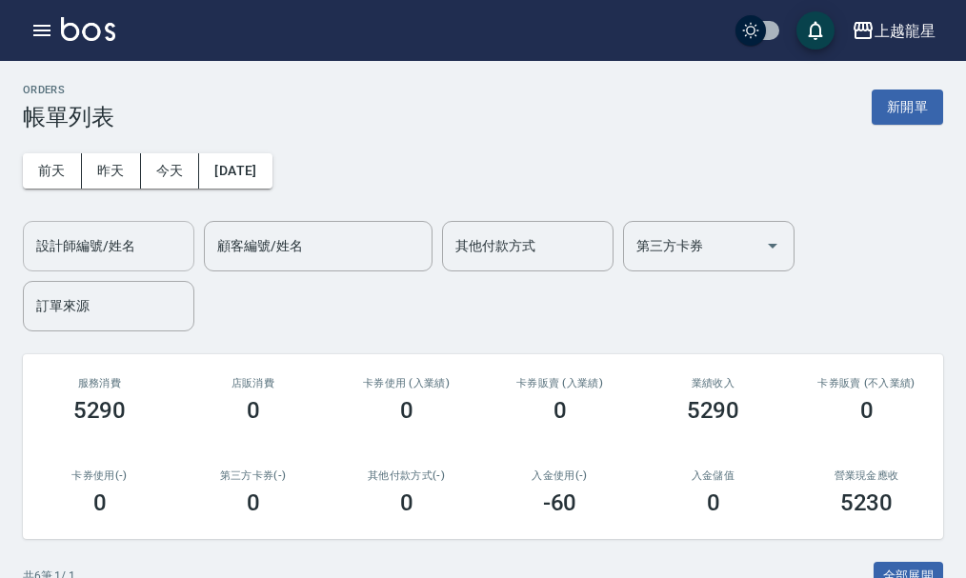
click at [75, 249] on input "設計師編號/姓名" at bounding box center [108, 246] width 154 height 33
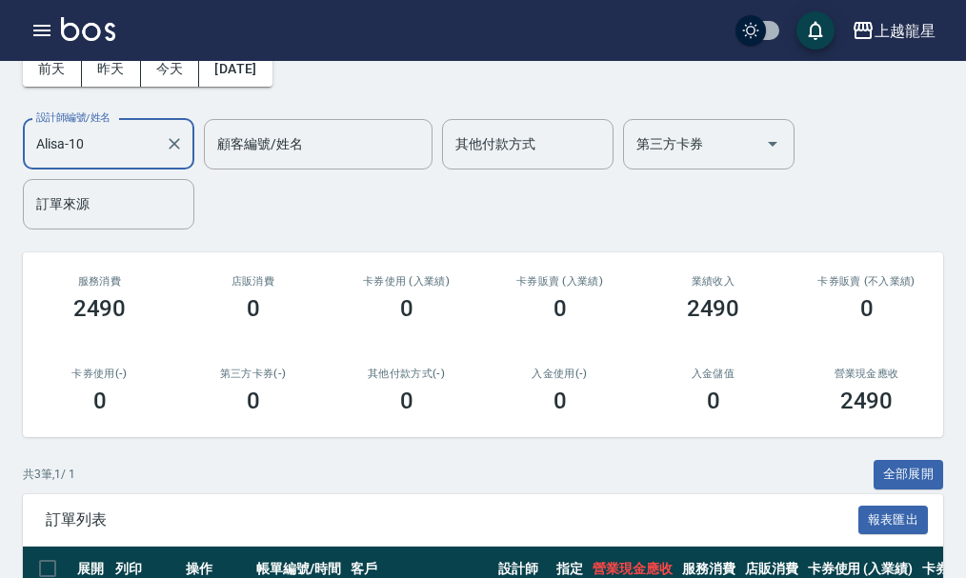
scroll to position [55, 0]
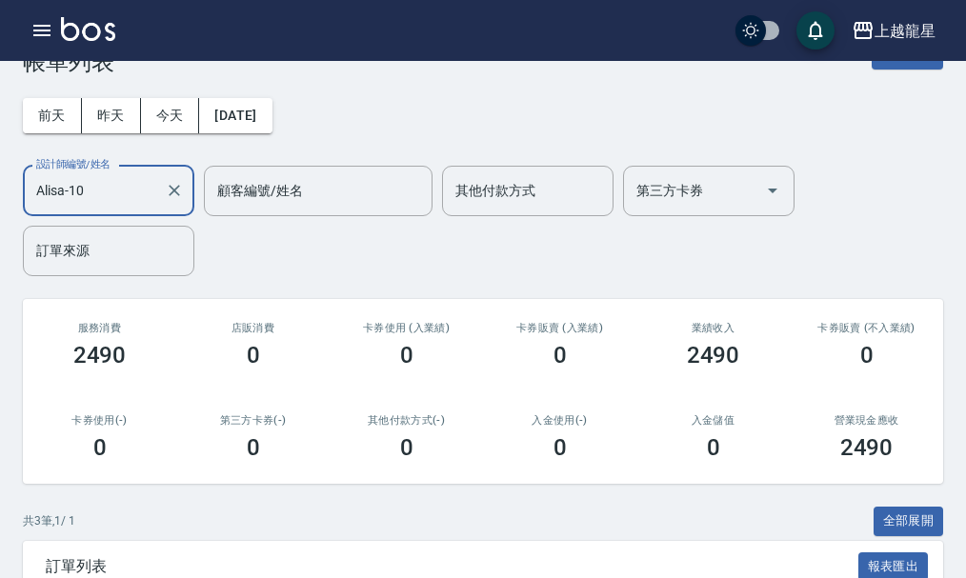
type input "Alisa-10"
click at [886, 60] on div "上越龍星 登出" at bounding box center [483, 30] width 966 height 61
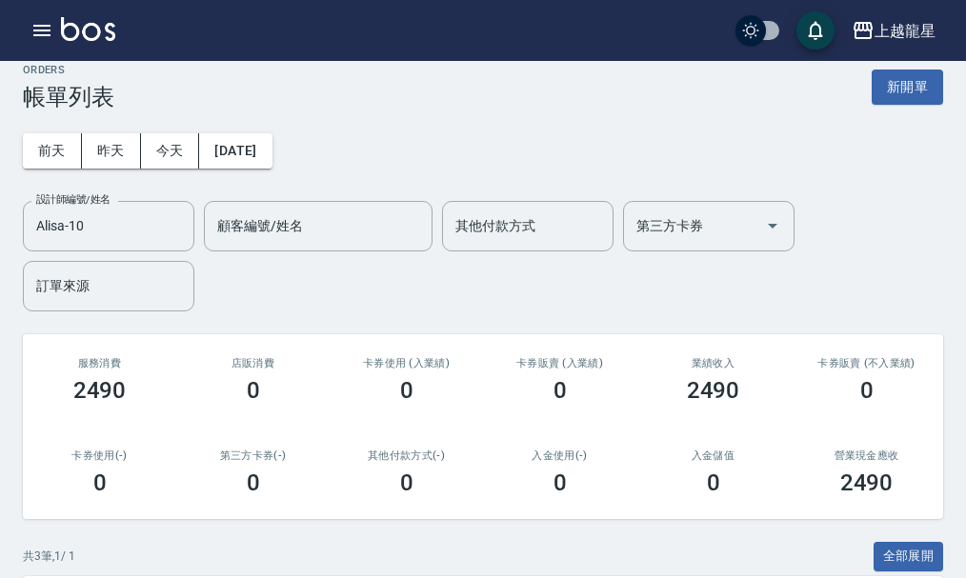
scroll to position [0, 0]
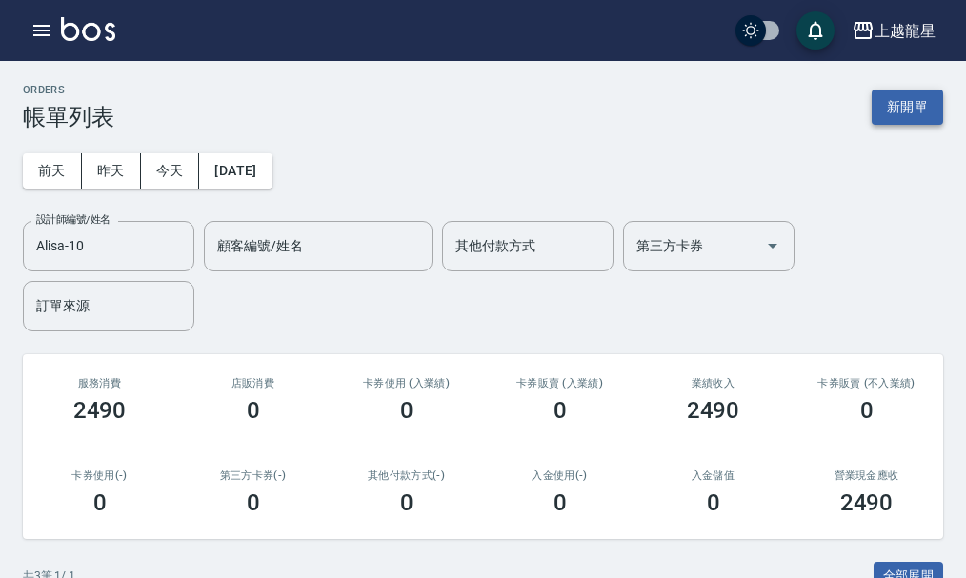
click at [893, 104] on button "新開單" at bounding box center [907, 107] width 71 height 35
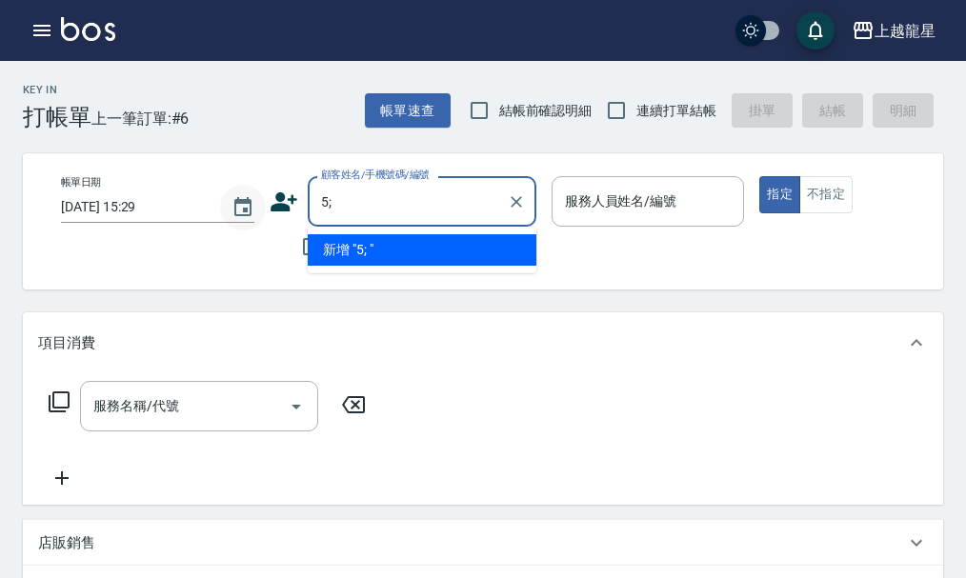
type input "5"
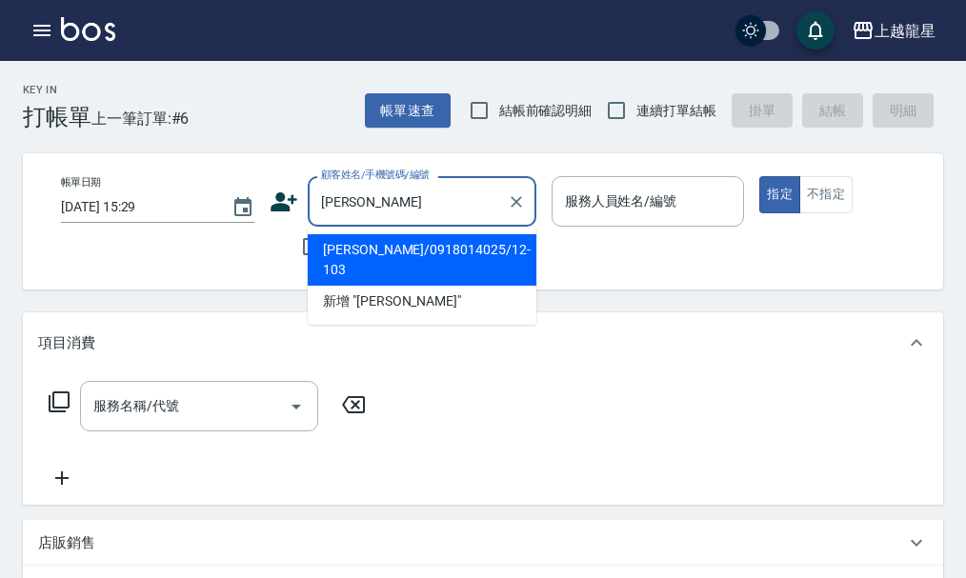
click at [431, 255] on li "[PERSON_NAME]/0918014025/12-103" at bounding box center [422, 259] width 229 height 51
type input "[PERSON_NAME]/0918014025/12-103"
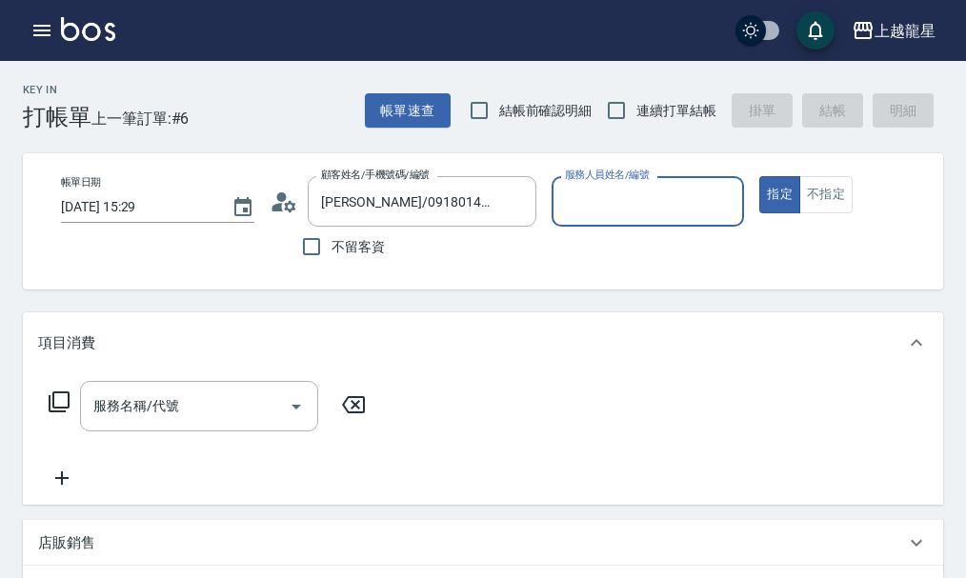
type input "Alisa-10"
click at [105, 405] on div "服務名稱/代號" at bounding box center [199, 406] width 238 height 50
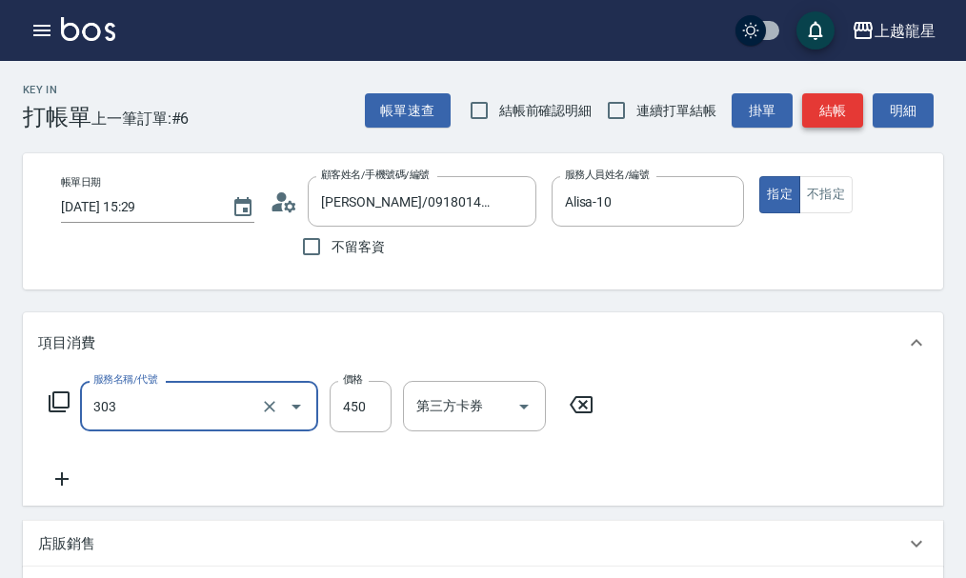
type input "剪髮(303)"
click at [834, 103] on button "結帳" at bounding box center [832, 110] width 61 height 35
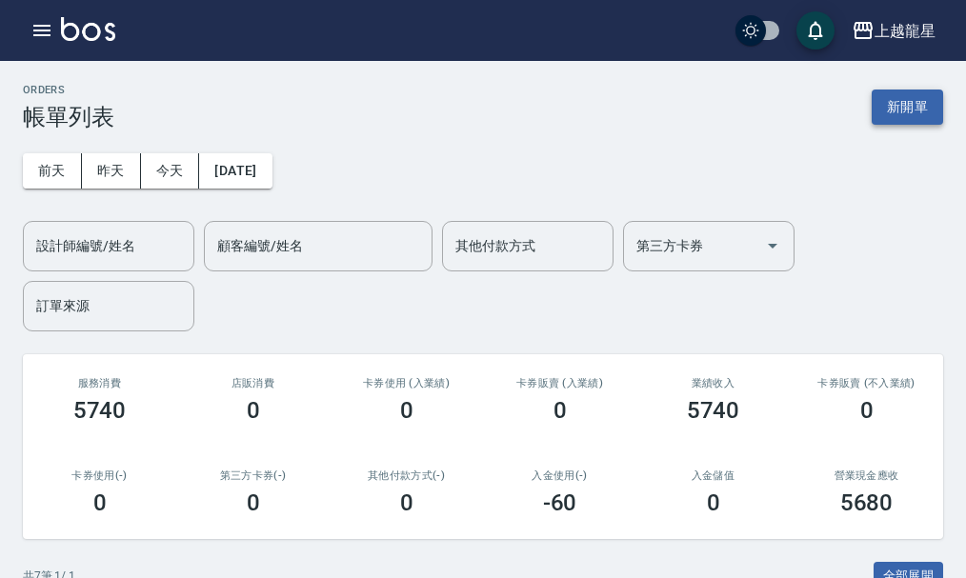
click at [881, 102] on button "新開單" at bounding box center [907, 107] width 71 height 35
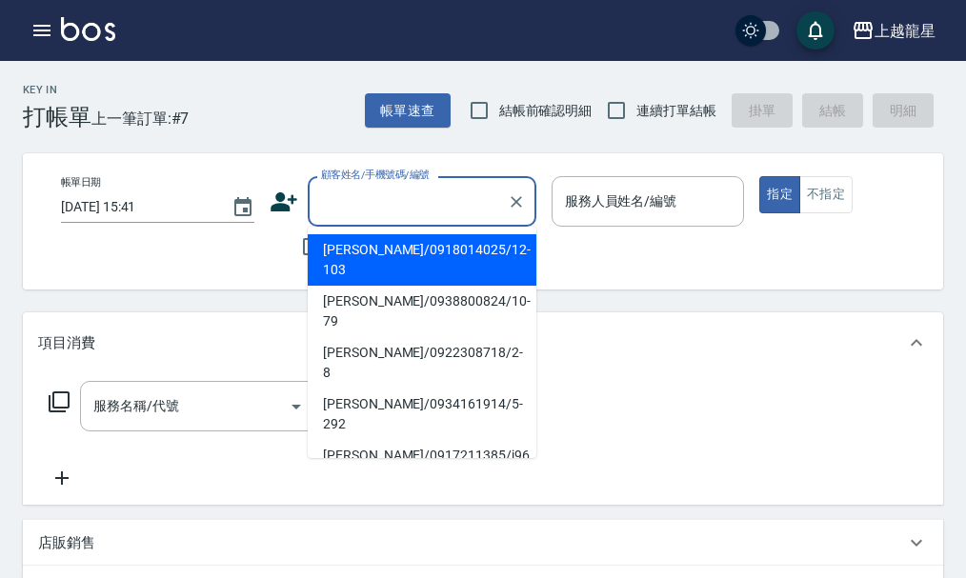
click at [412, 209] on input "顧客姓名/手機號碼/編號" at bounding box center [407, 201] width 183 height 33
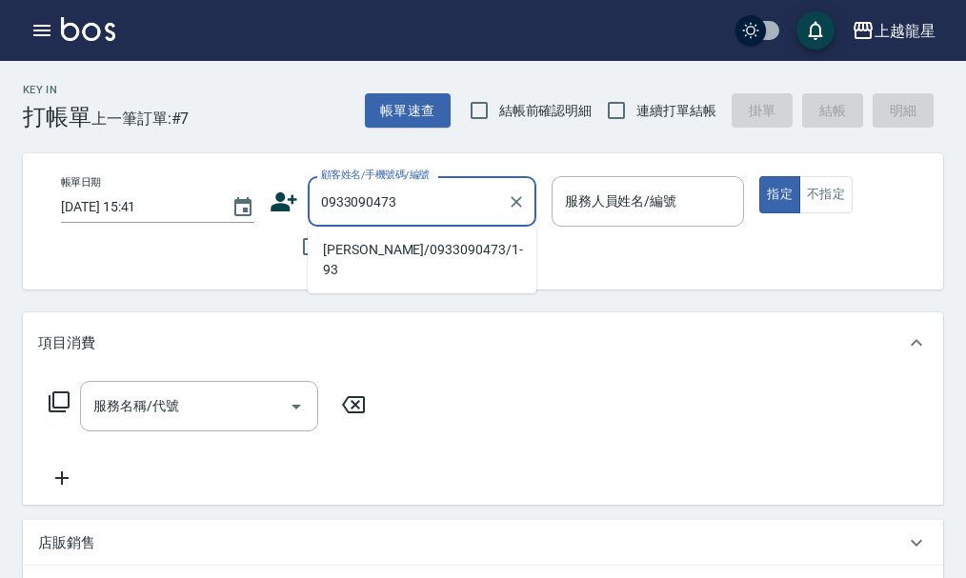
click at [418, 252] on li "[PERSON_NAME]/0933090473/1-93" at bounding box center [422, 259] width 229 height 51
type input "[PERSON_NAME]/0933090473/1-93"
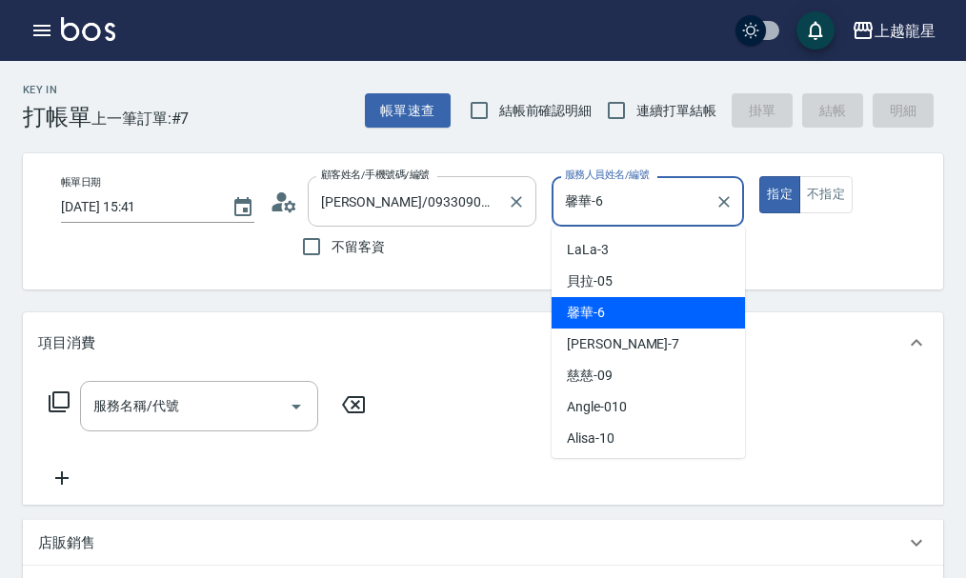
drag, startPoint x: 665, startPoint y: 209, endPoint x: 466, endPoint y: 211, distance: 199.1
click at [466, 211] on div "帳單日期 [DATE] 15:41 顧客姓名/手機號碼/編號 [PERSON_NAME]/0933090473/1-93 顧客姓名/手機號碼/編號 不留客資 …" at bounding box center [499, 221] width 907 height 91
type input "9"
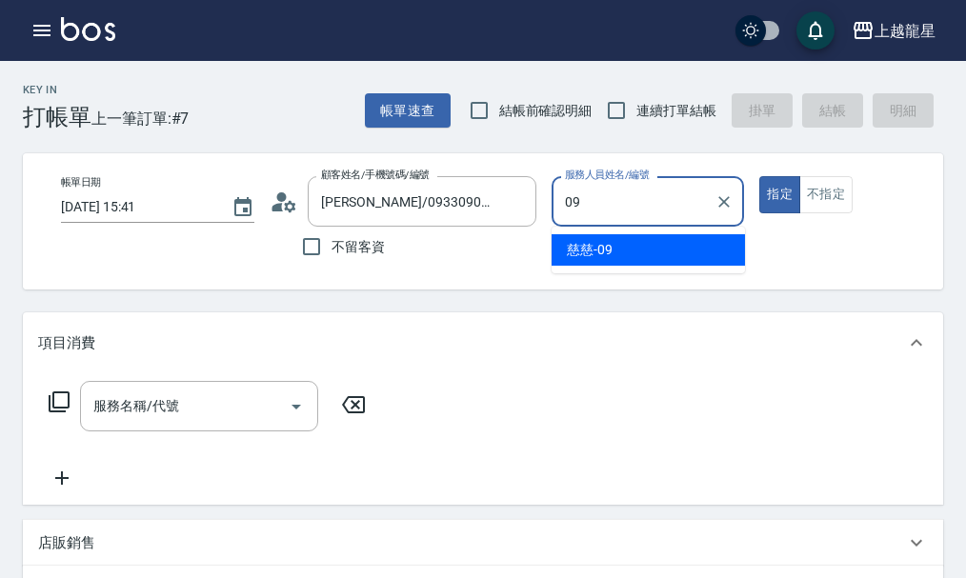
type input "慈慈-09"
type button "true"
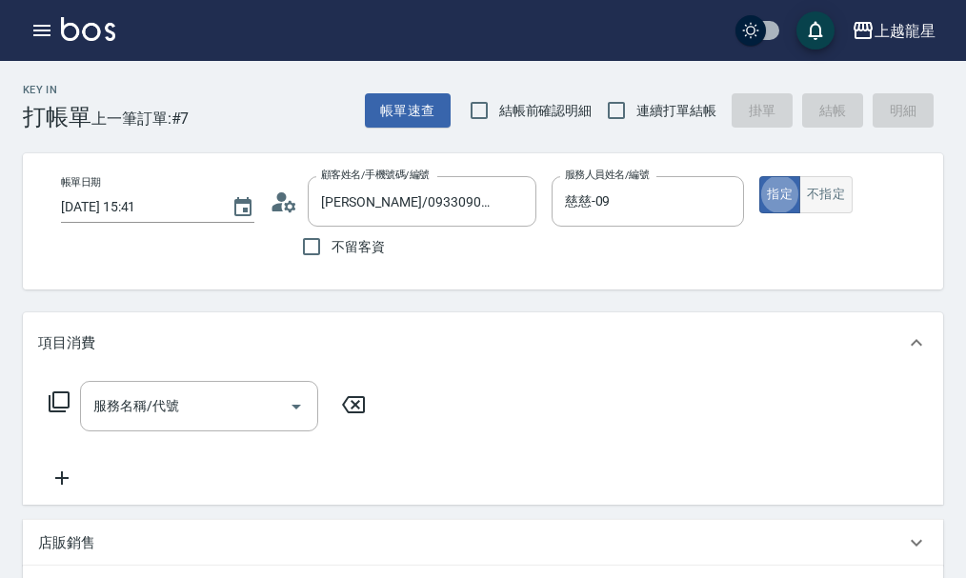
click at [838, 210] on button "不指定" at bounding box center [825, 194] width 53 height 37
click at [128, 398] on div "服務名稱/代號" at bounding box center [199, 406] width 238 height 50
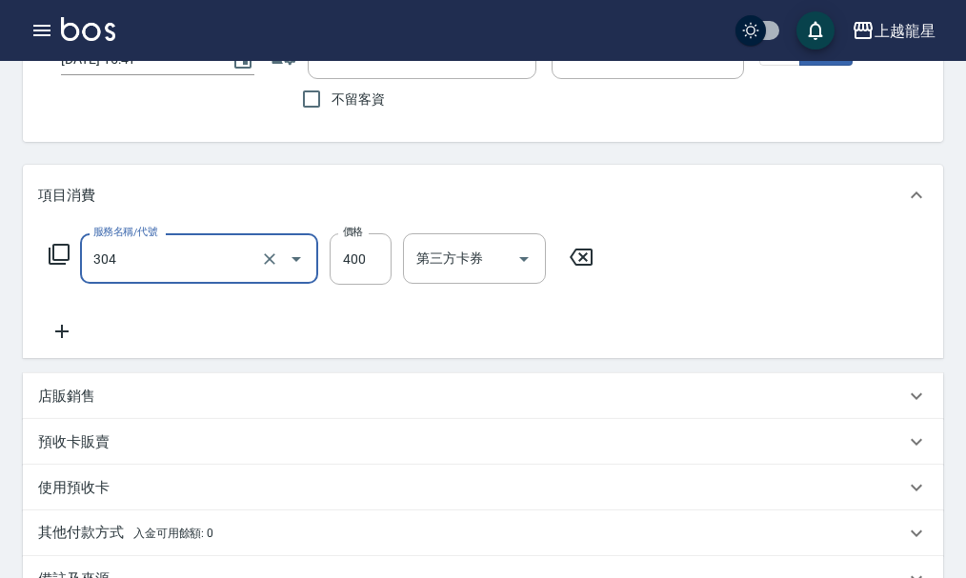
scroll to position [191, 0]
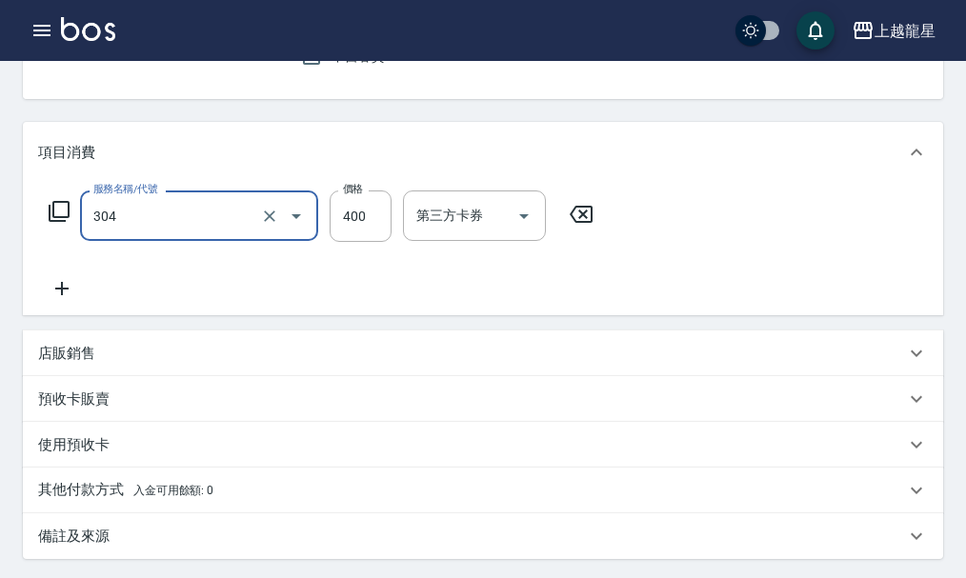
type input "剪髮(304)"
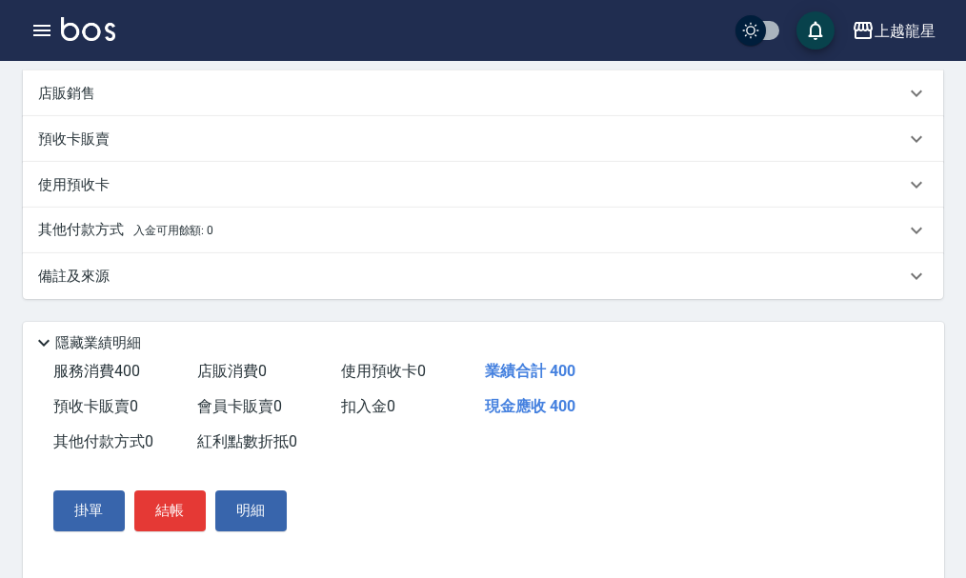
scroll to position [503, 0]
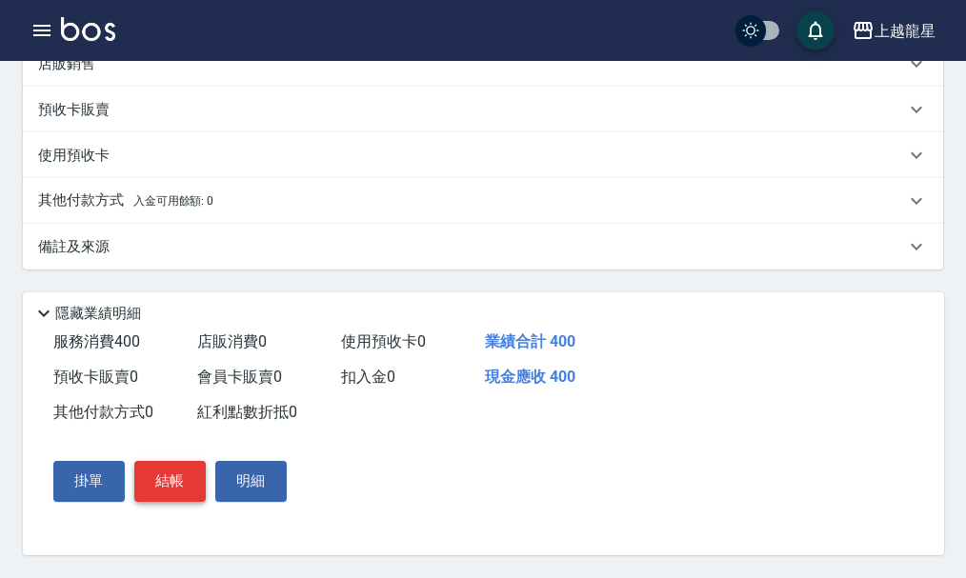
click at [173, 473] on button "結帳" at bounding box center [169, 481] width 71 height 40
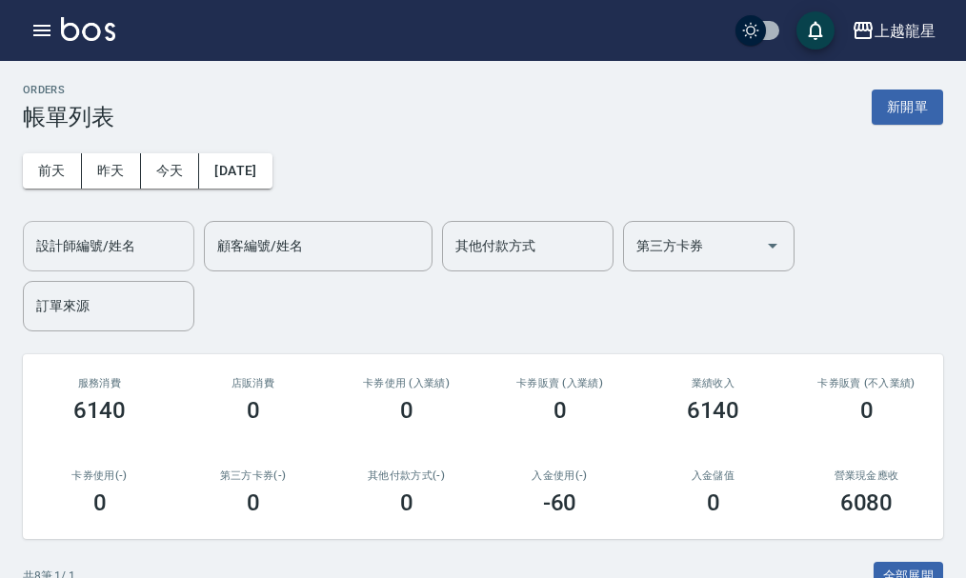
click at [124, 252] on input "設計師編號/姓名" at bounding box center [108, 246] width 154 height 33
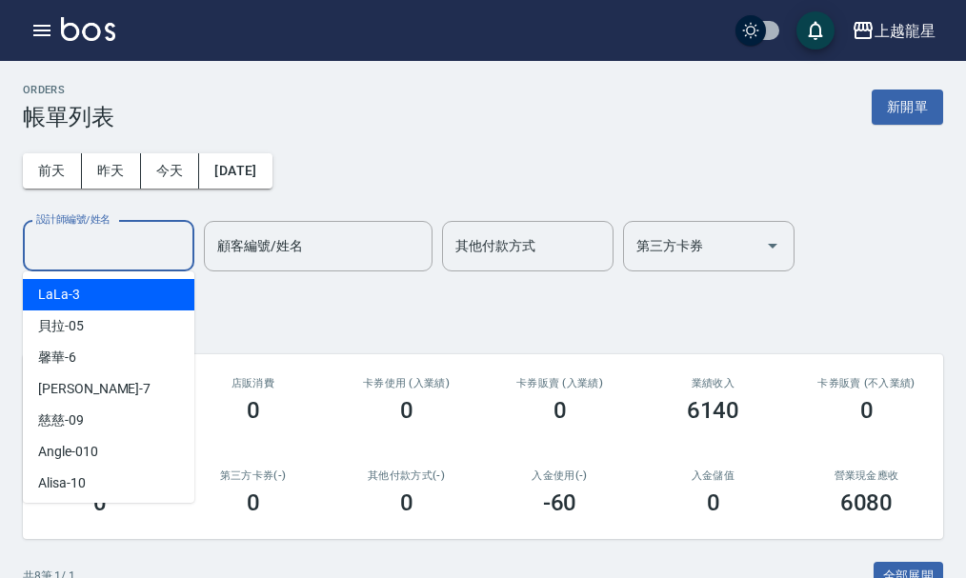
click at [304, 302] on div "設計師編號/姓名 設計師編號/姓名 顧客編號/姓名 顧客編號/姓名 其他付款方式 其他付款方式 第三方卡券 第三方卡券 訂單來源 訂單來源" at bounding box center [483, 276] width 920 height 111
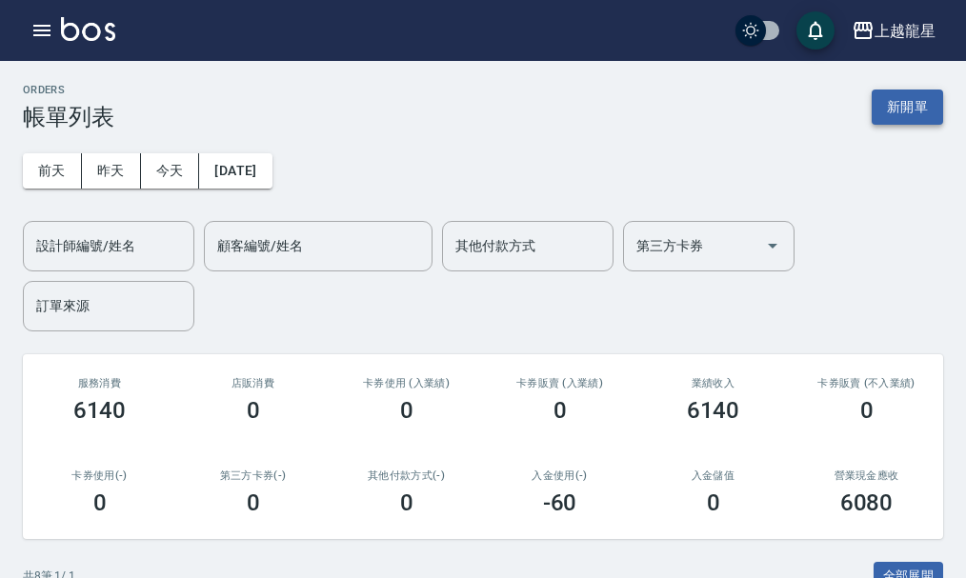
click at [916, 107] on button "新開單" at bounding box center [907, 107] width 71 height 35
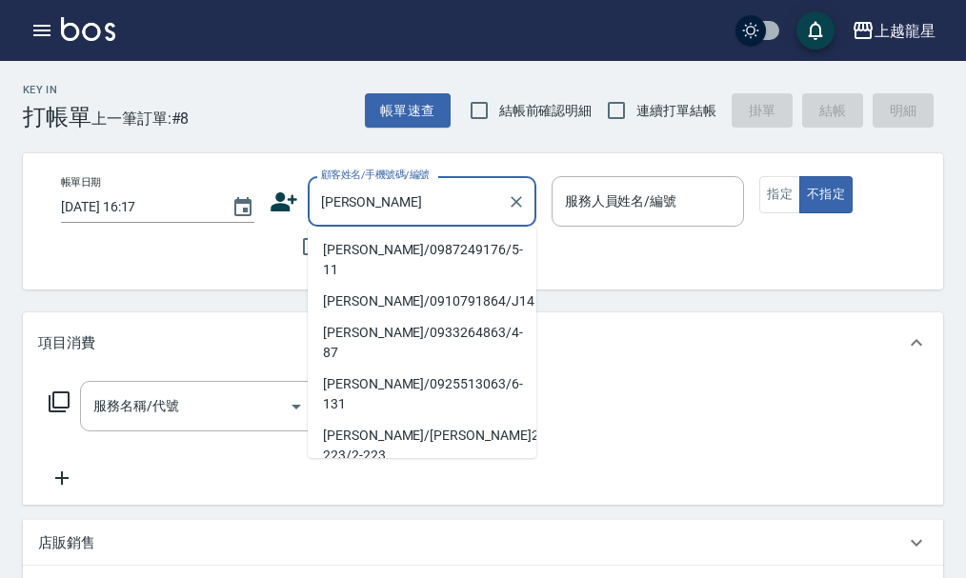
click at [366, 241] on li "[PERSON_NAME]/0987249176/5-11" at bounding box center [422, 259] width 229 height 51
type input "[PERSON_NAME]/0987249176/5-11"
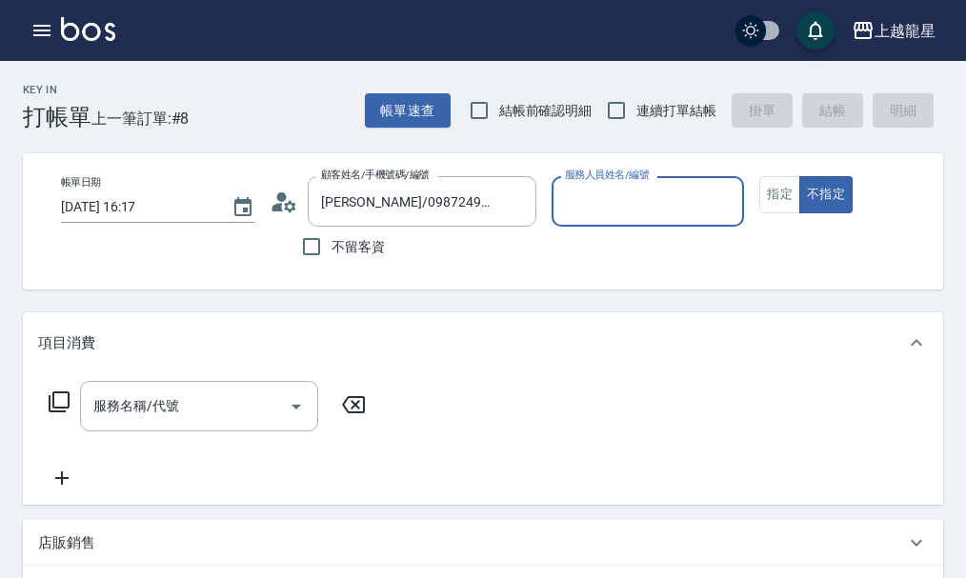
type input "雅君-7"
click at [780, 194] on button "指定" at bounding box center [779, 194] width 41 height 37
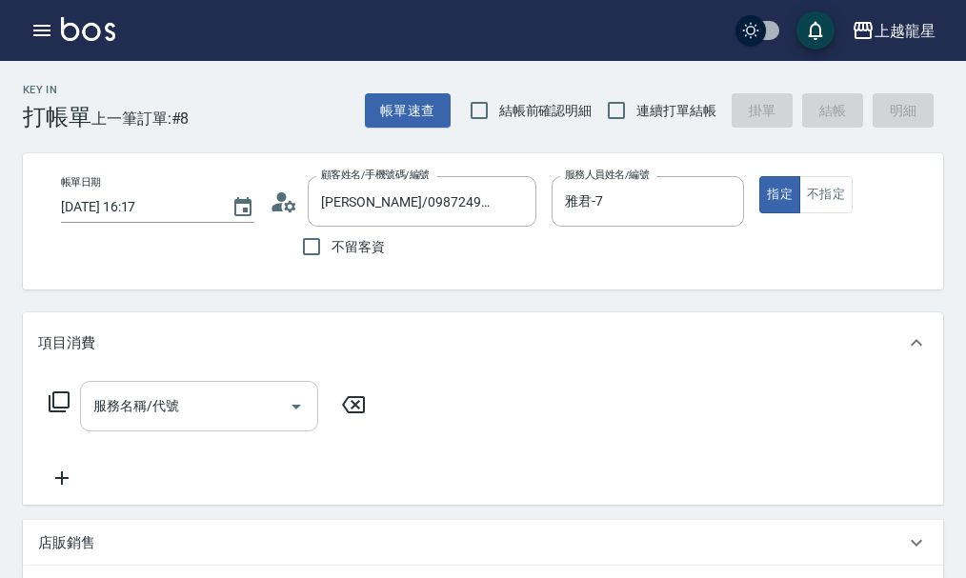
click at [191, 419] on input "服務名稱/代號" at bounding box center [185, 406] width 192 height 33
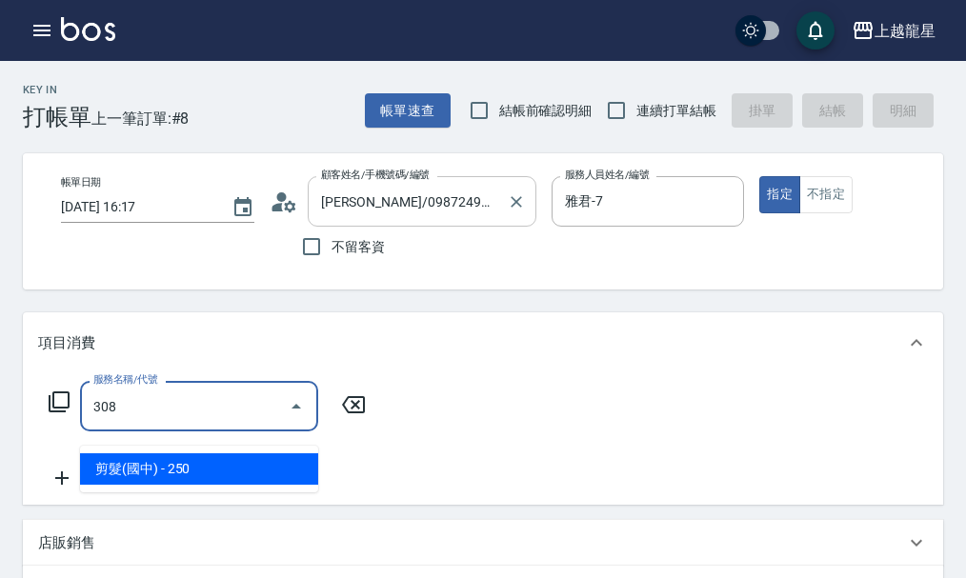
type input "剪髮(國中)(308)"
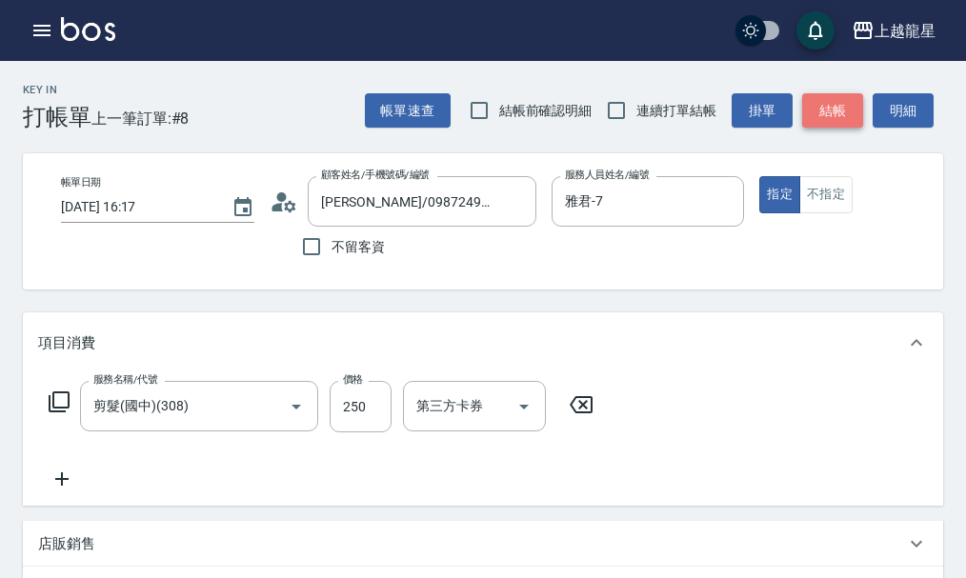
click at [835, 111] on button "結帳" at bounding box center [832, 110] width 61 height 35
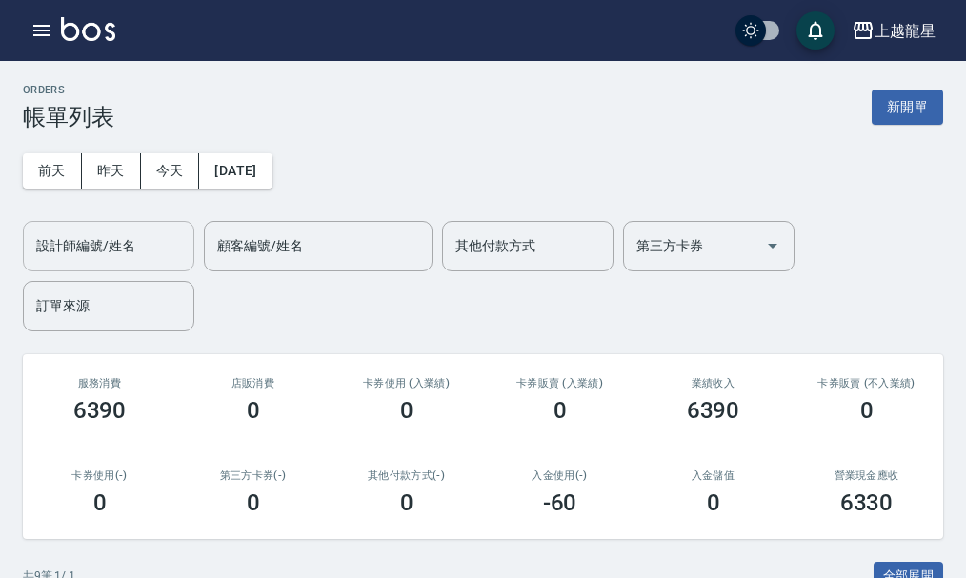
click at [66, 223] on div "設計師編號/姓名" at bounding box center [108, 246] width 171 height 50
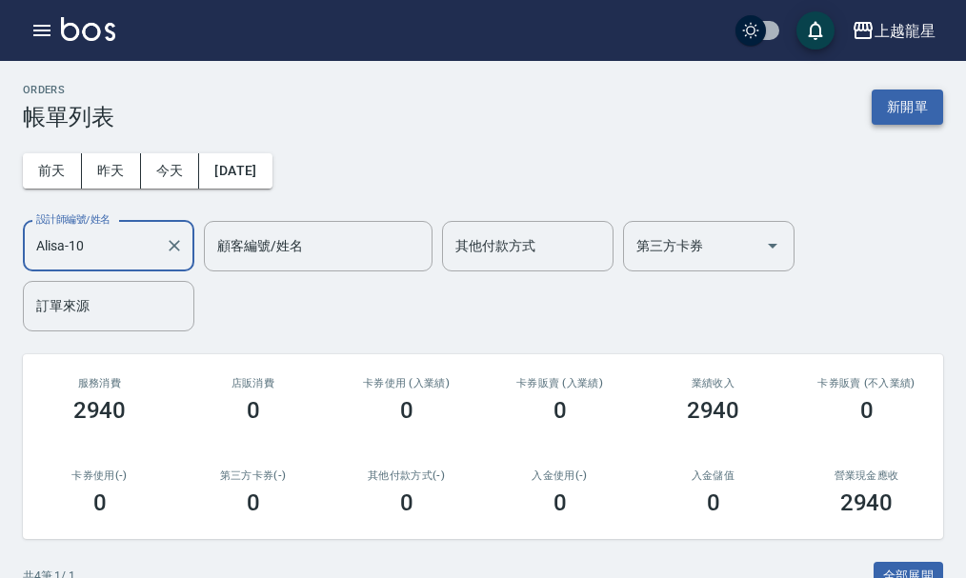
type input "Alisa-10"
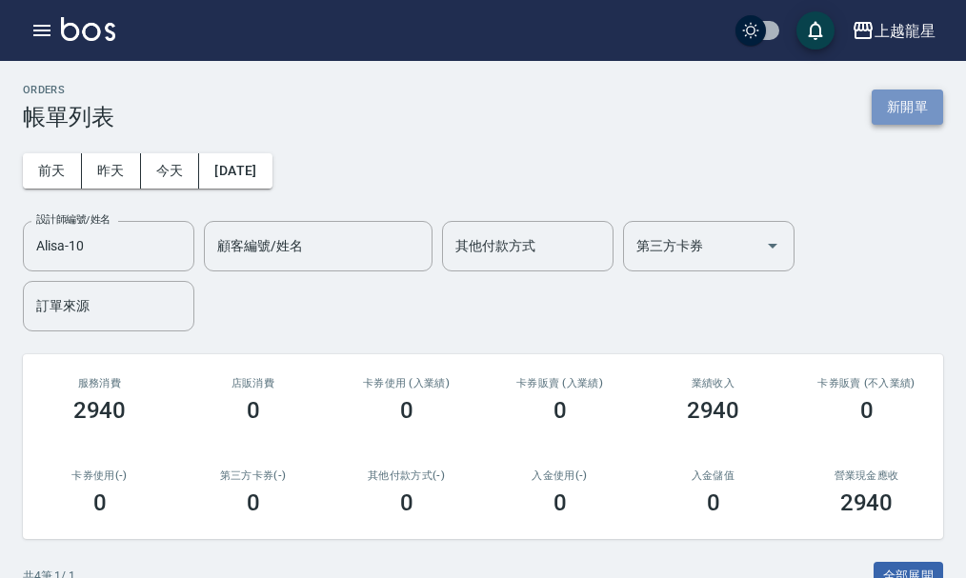
click at [908, 108] on button "新開單" at bounding box center [907, 107] width 71 height 35
